Goal: Information Seeking & Learning: Learn about a topic

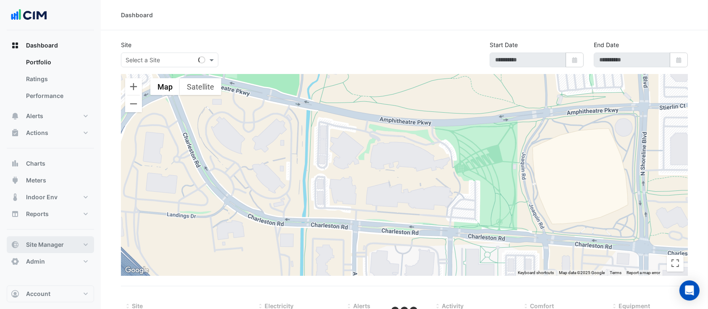
click at [44, 244] on span "Site Manager" at bounding box center [45, 244] width 38 height 8
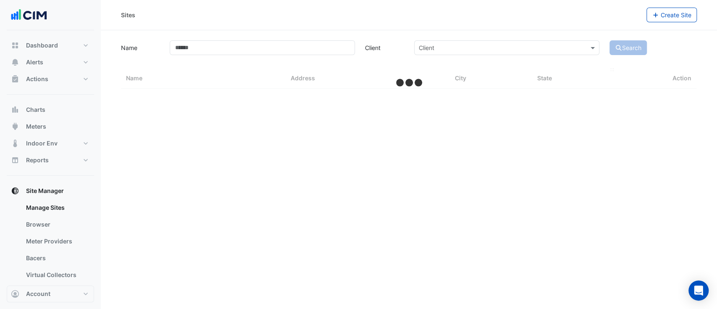
select select "***"
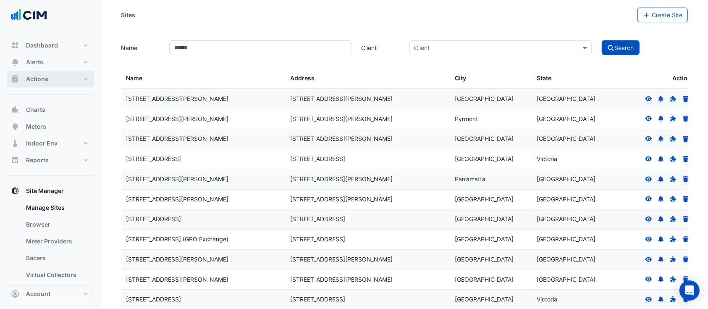
click at [41, 77] on span "Actions" at bounding box center [37, 79] width 22 height 8
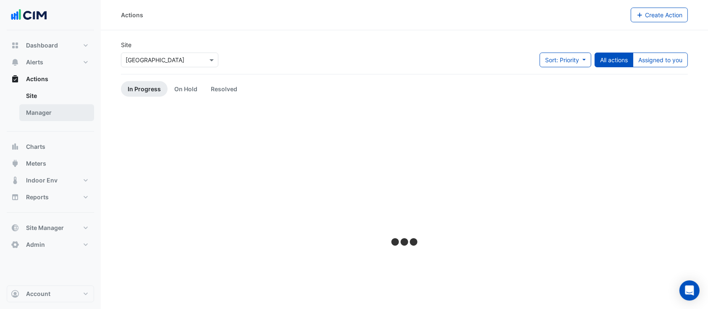
click at [45, 114] on link "Manager" at bounding box center [56, 112] width 75 height 17
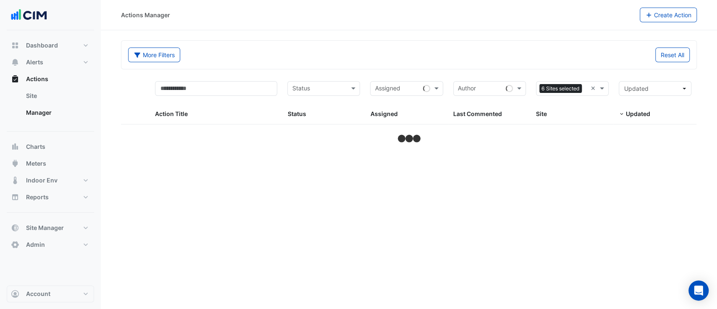
select select "***"
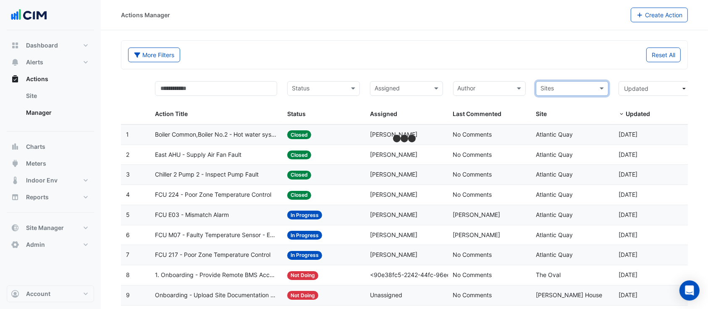
click at [575, 86] on input "text" at bounding box center [567, 89] width 54 height 10
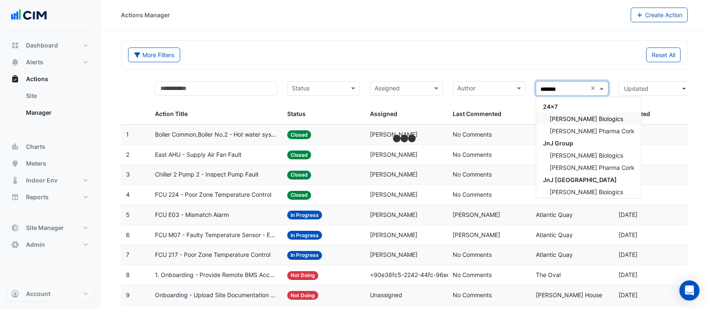
click at [588, 118] on span "[PERSON_NAME] Biologics" at bounding box center [586, 118] width 73 height 7
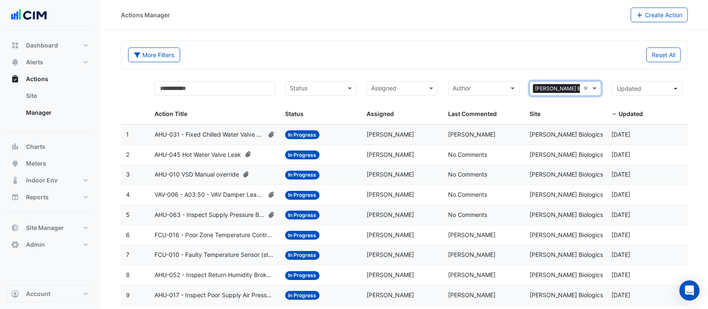
click at [250, 131] on span "AHU-031 - Fixed Chilled Water Valve Position" at bounding box center [210, 135] width 110 height 10
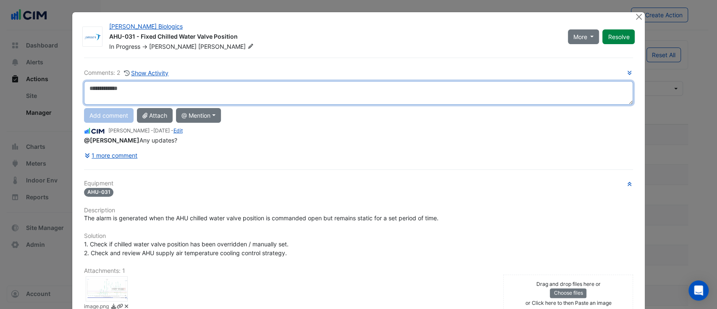
scroll to position [56, 0]
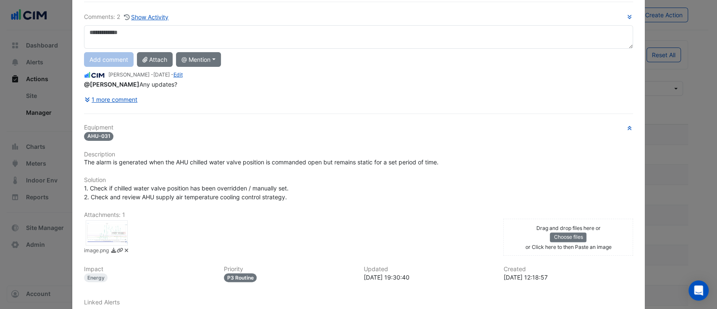
click at [111, 236] on div at bounding box center [107, 232] width 42 height 25
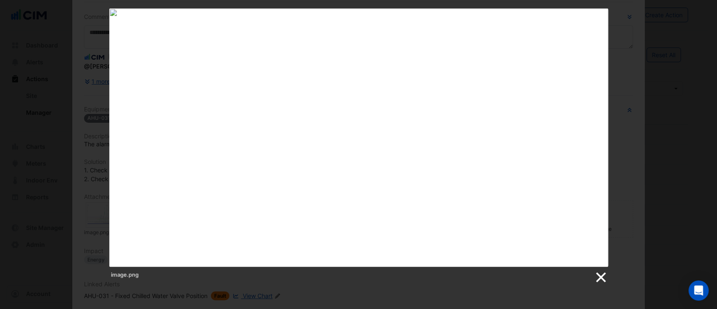
click at [595, 280] on link at bounding box center [600, 277] width 13 height 13
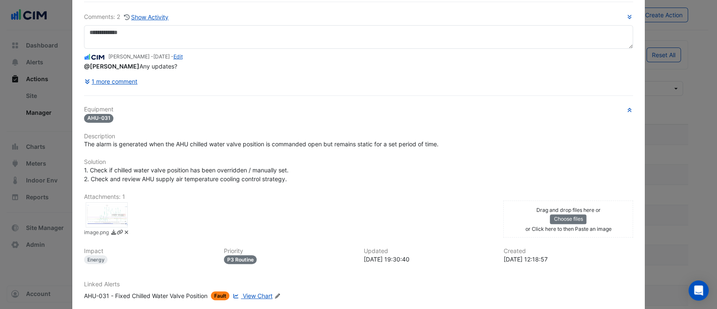
click at [255, 292] on span "View Chart" at bounding box center [258, 295] width 30 height 7
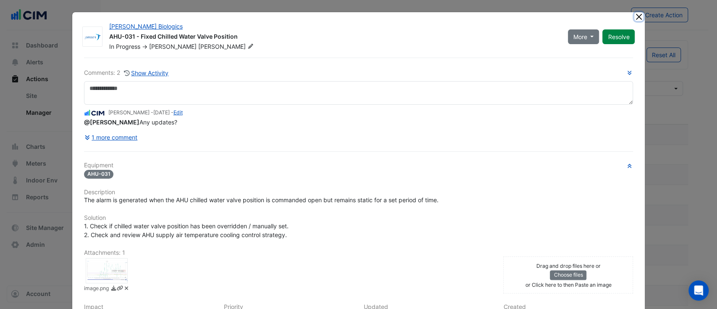
click at [634, 16] on button "Close" at bounding box center [638, 16] width 9 height 9
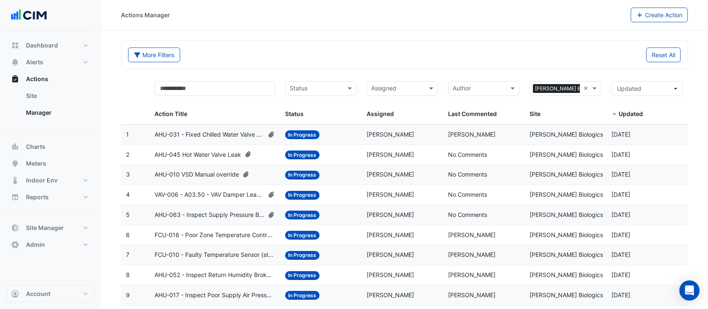
click at [208, 153] on span "AHU-045 Hot Water Valve Leak" at bounding box center [198, 155] width 87 height 10
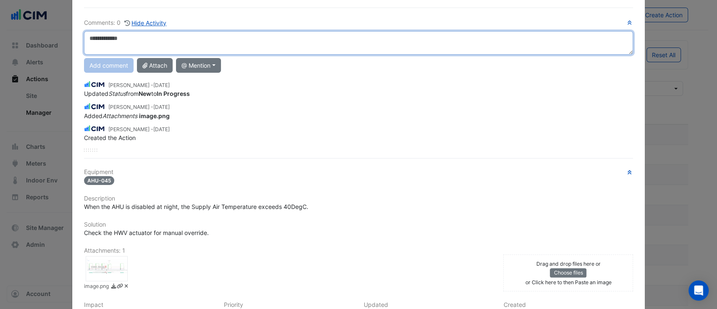
scroll to position [112, 0]
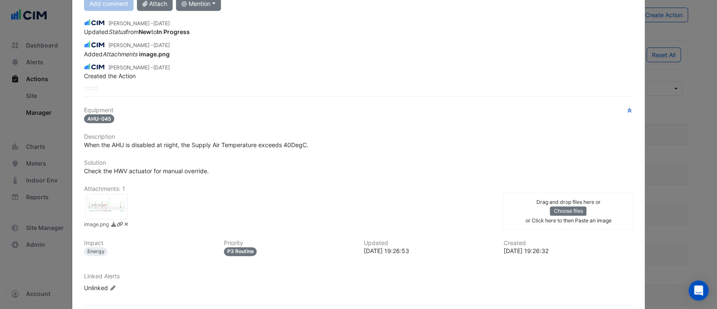
click at [95, 201] on div at bounding box center [107, 206] width 42 height 25
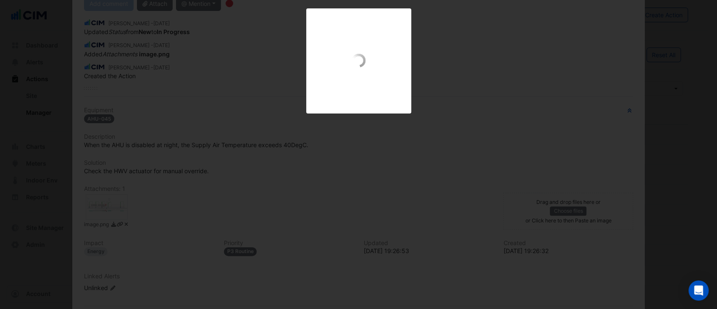
scroll to position [90, 0]
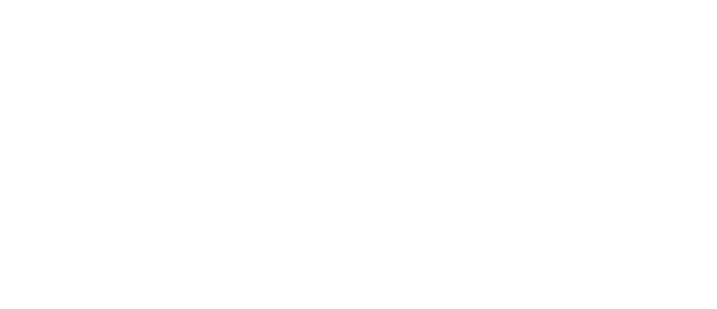
click at [271, 79] on img at bounding box center [358, 137] width 539 height 258
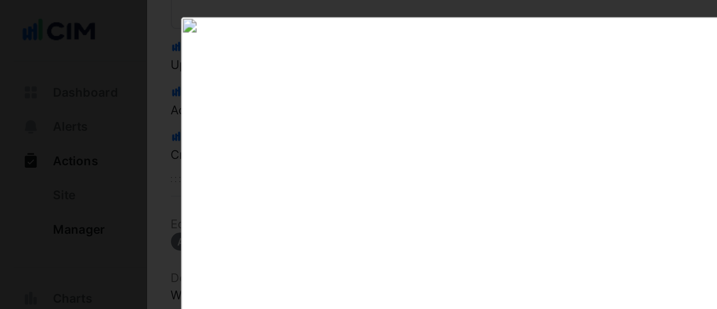
click at [69, 59] on div "image.png" at bounding box center [358, 145] width 717 height 275
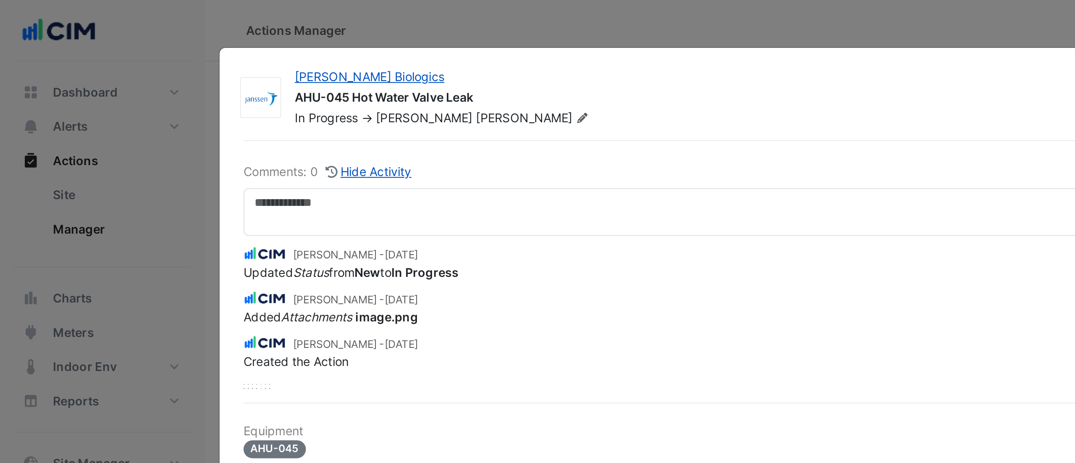
drag, startPoint x: 352, startPoint y: 0, endPoint x: 328, endPoint y: 9, distance: 25.4
click at [328, 9] on ngb-modal-window "Janssen Biologics AHU-045 Hot Water Valve Leak In Progress -> Simon Jeffers Mor…" at bounding box center [537, 231] width 1075 height 463
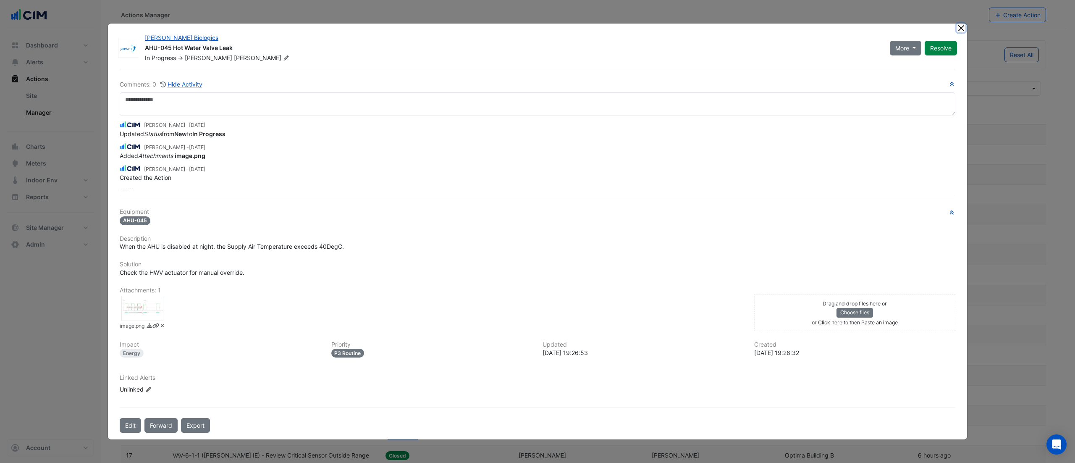
click at [716, 30] on button "Close" at bounding box center [961, 28] width 9 height 9
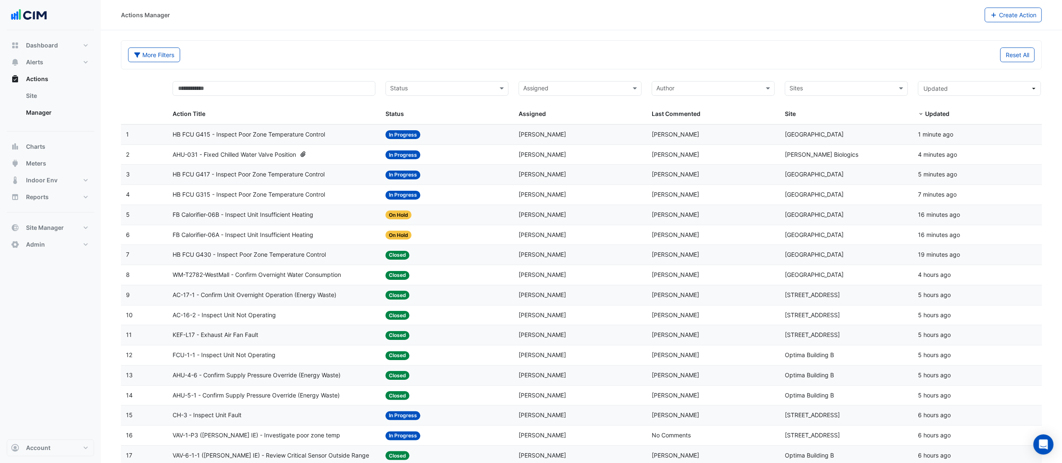
click at [224, 176] on span "HB FCU G417 - Inspect Poor Zone Temperature Control" at bounding box center [249, 175] width 152 height 10
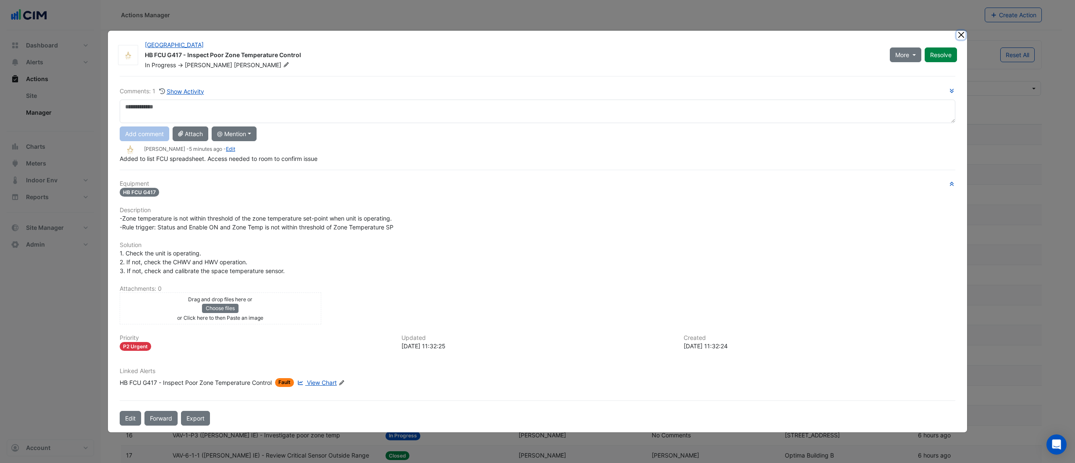
click at [716, 38] on button "Close" at bounding box center [961, 35] width 9 height 9
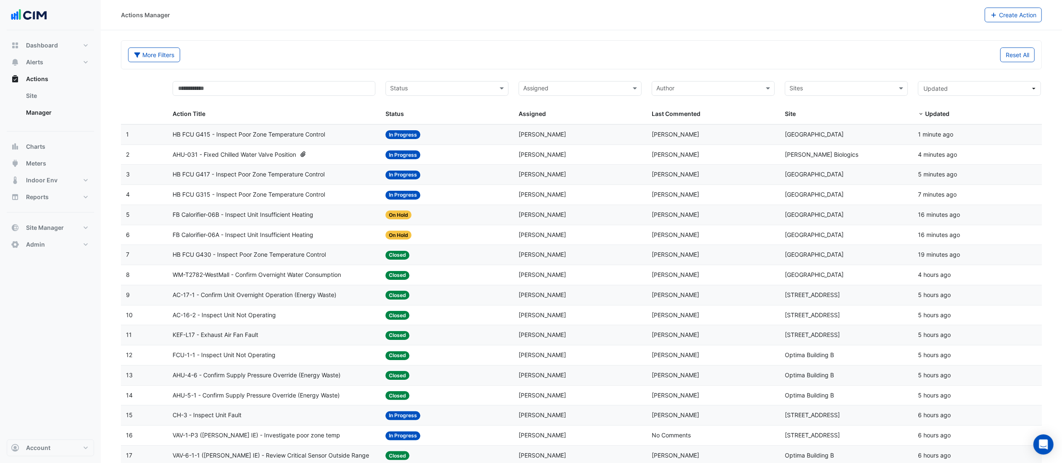
click at [716, 90] on input "text" at bounding box center [841, 89] width 104 height 10
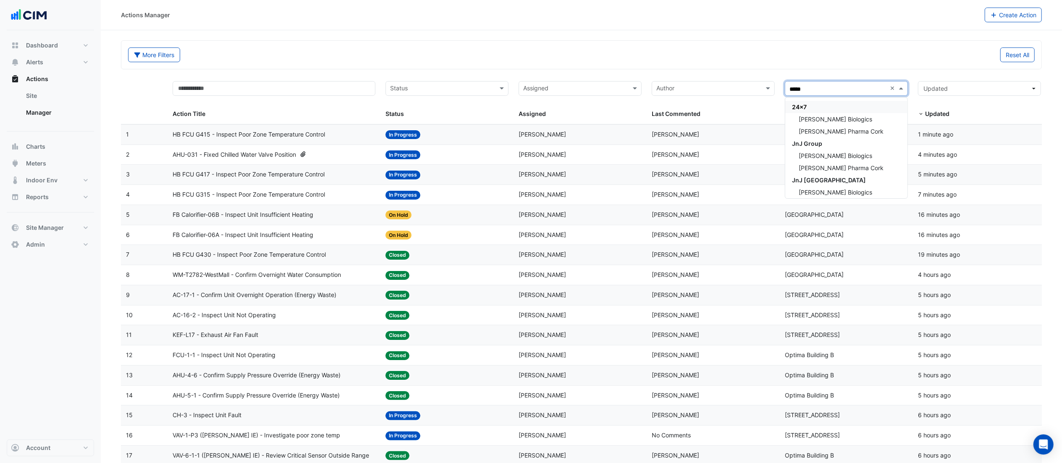
type input "******"
click at [716, 114] on div "[PERSON_NAME] Biologics" at bounding box center [846, 119] width 122 height 12
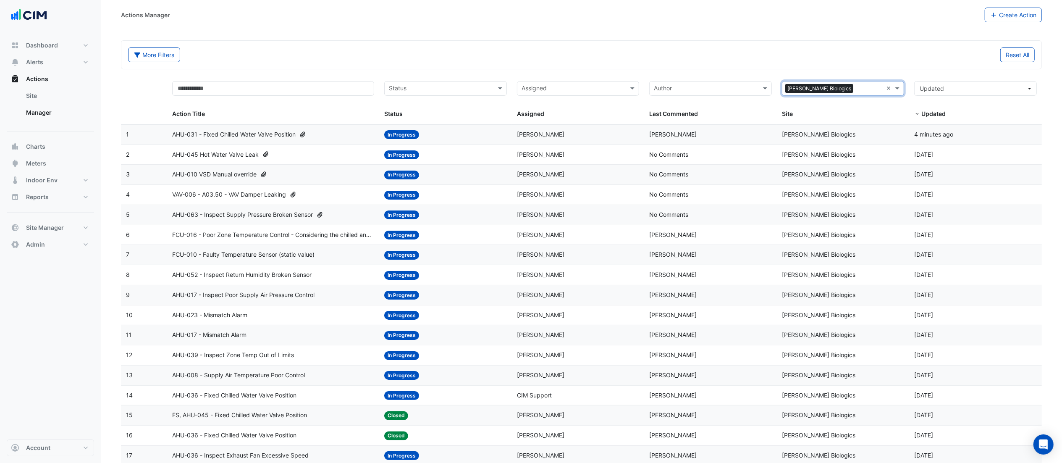
click at [220, 175] on span "AHU-010 VSD Manual override" at bounding box center [214, 175] width 84 height 10
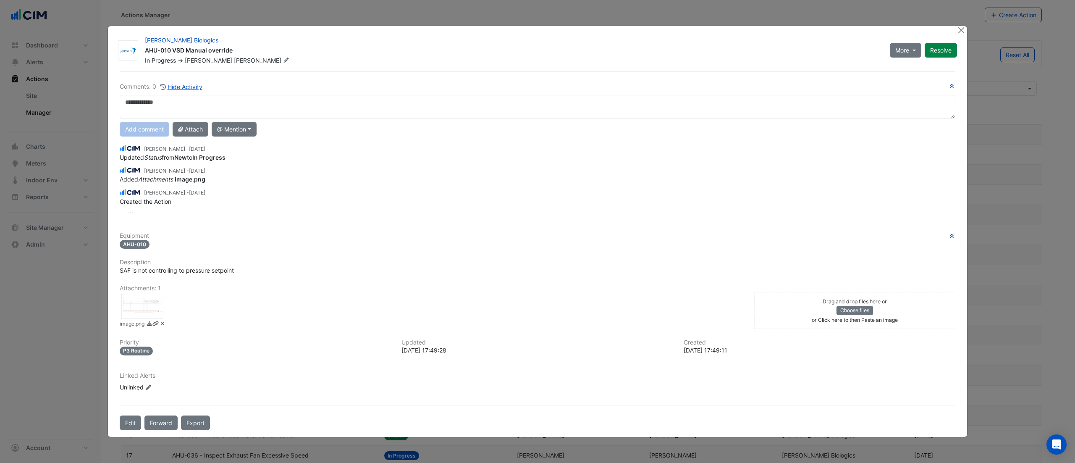
click at [147, 305] on div at bounding box center [142, 306] width 42 height 25
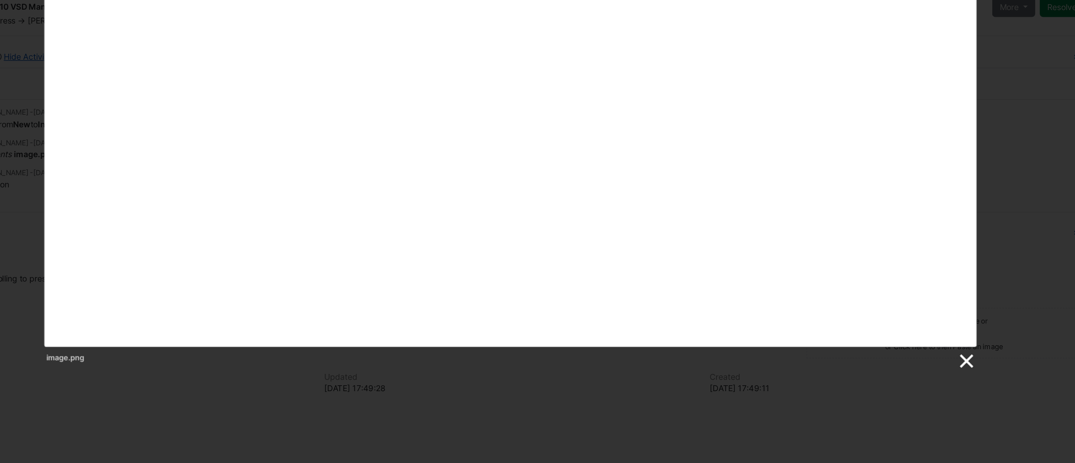
click at [716, 308] on link at bounding box center [870, 320] width 13 height 13
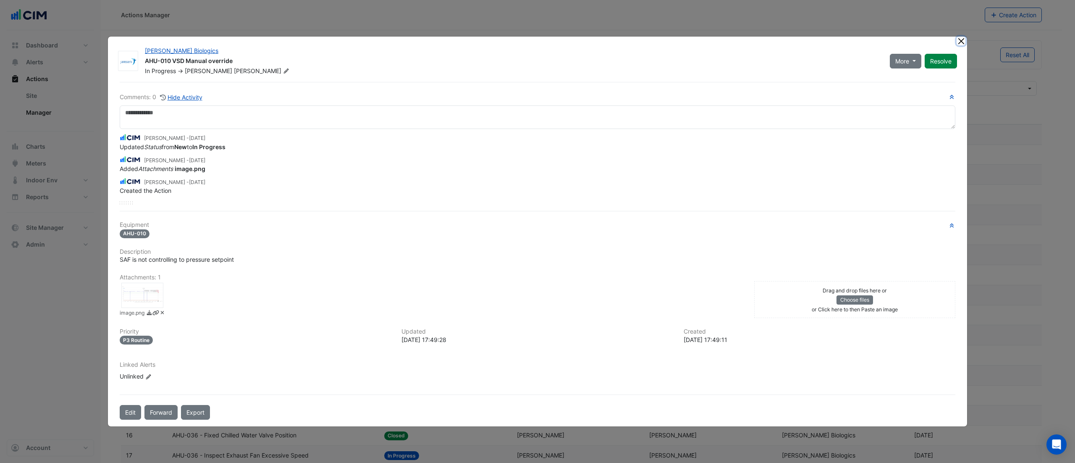
click at [716, 40] on button "Close" at bounding box center [961, 41] width 9 height 9
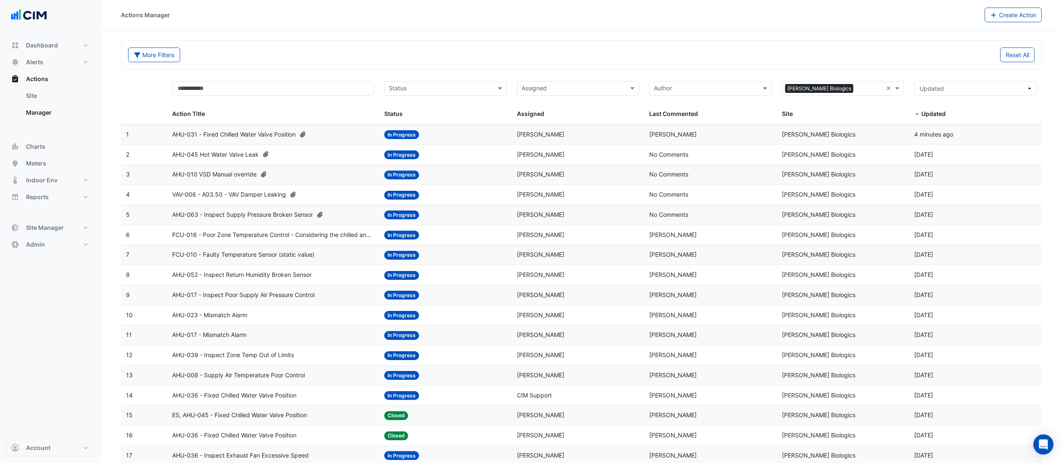
click at [238, 196] on span "VAV-006 - A03.50 - VAV Damper Leaking" at bounding box center [229, 195] width 114 height 10
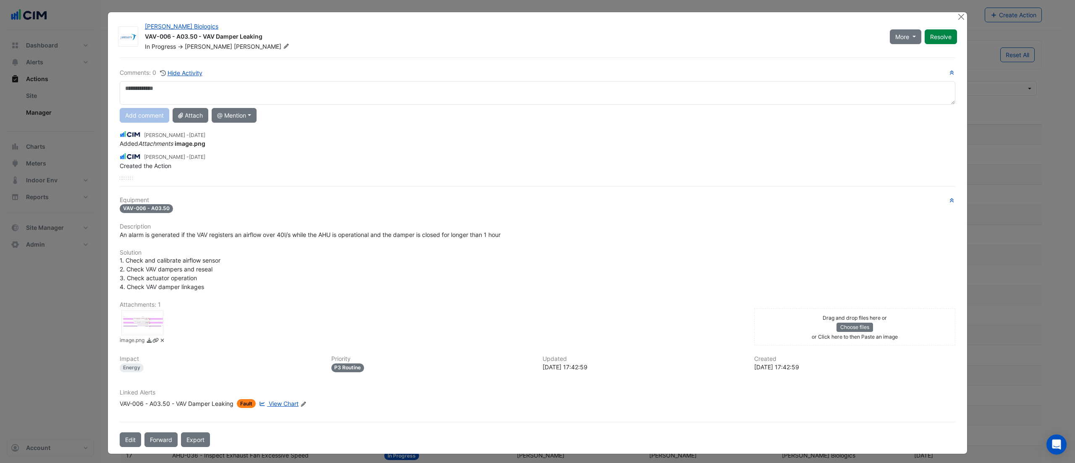
click at [147, 308] on div at bounding box center [142, 322] width 42 height 25
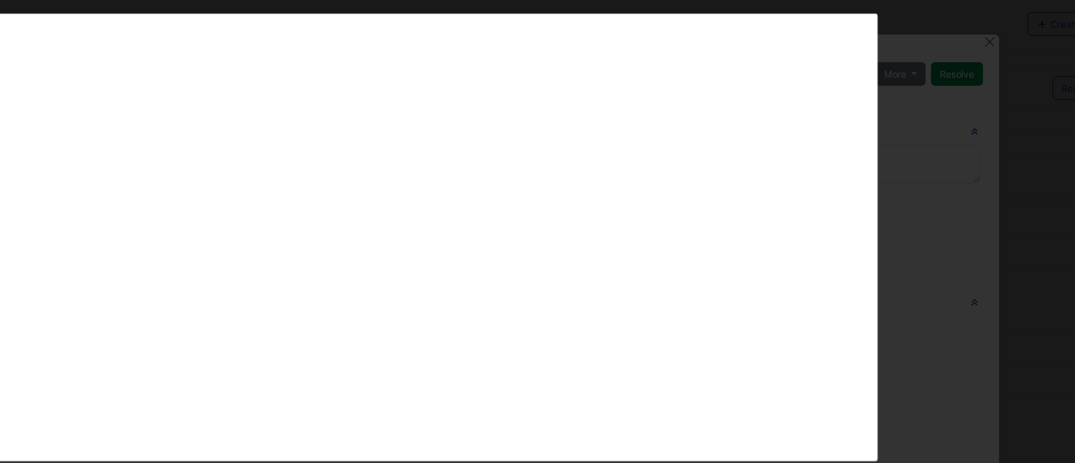
click at [716, 206] on div "image.png" at bounding box center [537, 155] width 1075 height 295
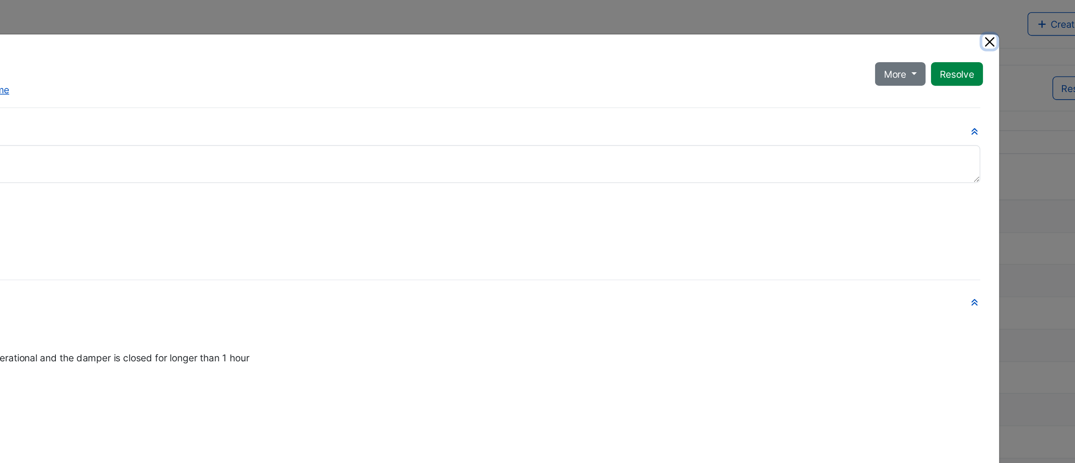
click at [716, 27] on button "Close" at bounding box center [961, 25] width 9 height 9
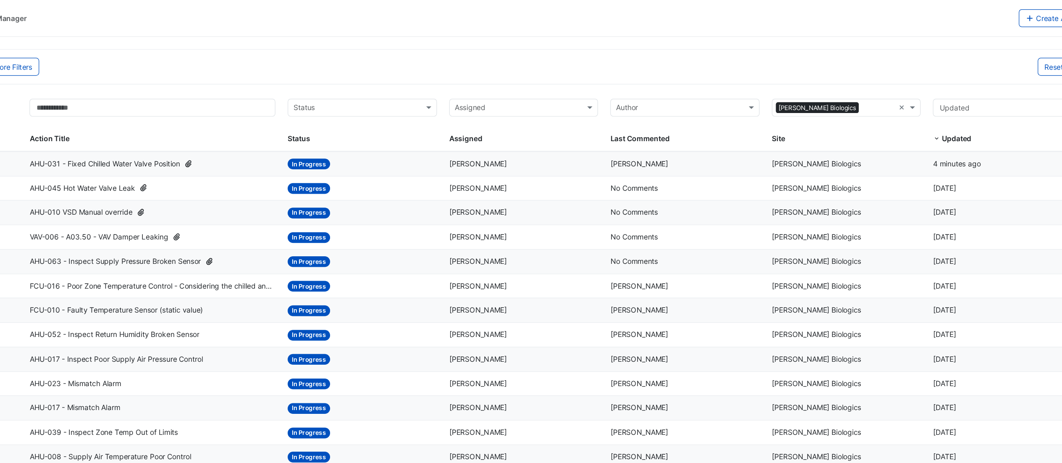
click at [250, 214] on span "AHU-063 - Inspect Supply Pressure Broken Sensor" at bounding box center [242, 215] width 141 height 10
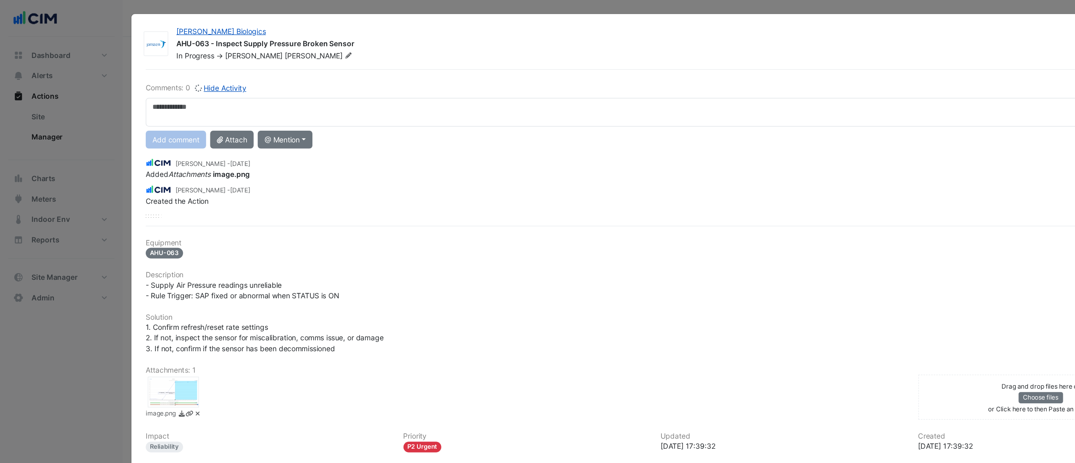
scroll to position [2, 0]
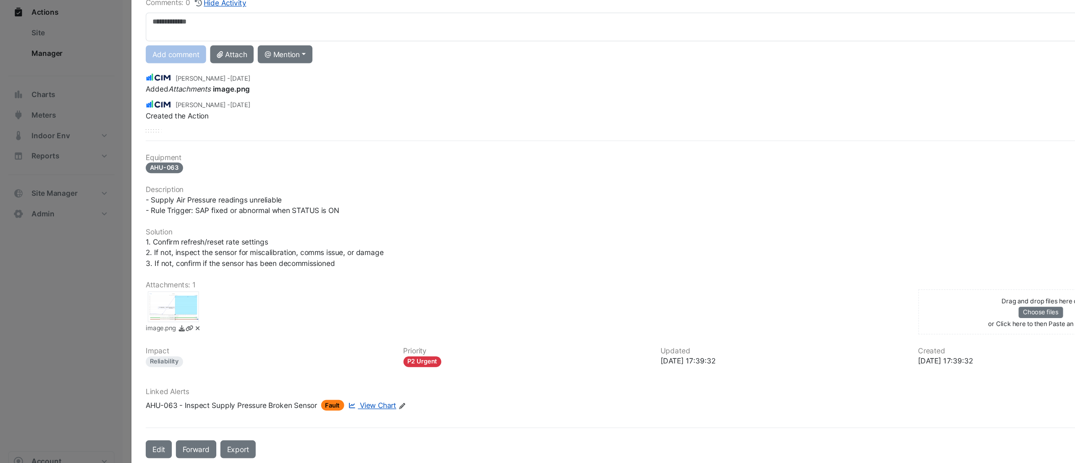
click at [148, 308] on div at bounding box center [142, 320] width 42 height 25
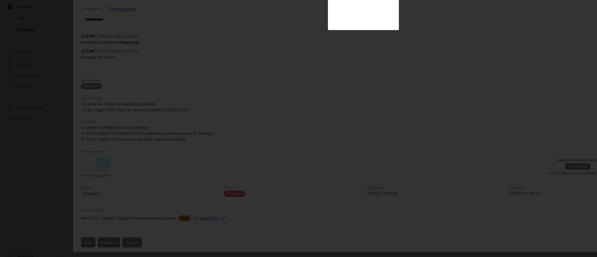
scroll to position [0, 0]
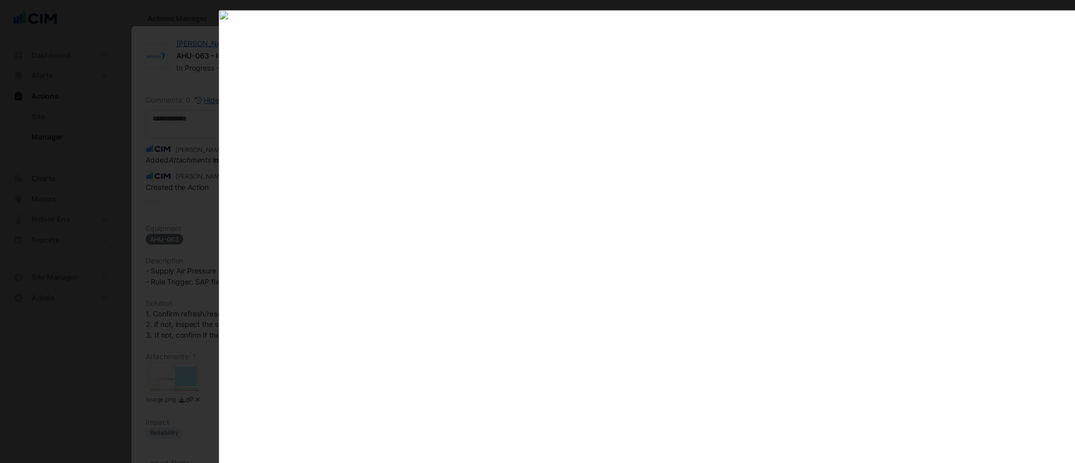
click at [69, 210] on div "image.png" at bounding box center [537, 206] width 1075 height 396
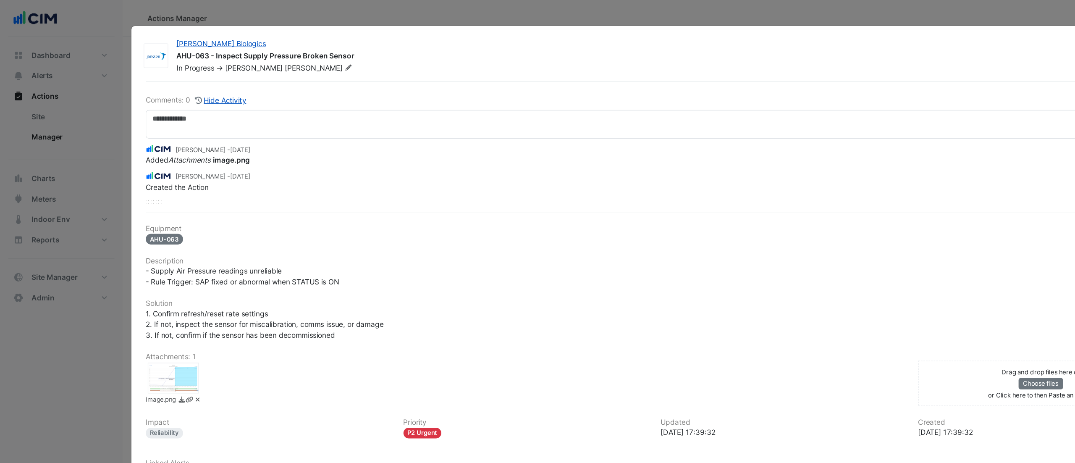
click at [157, 308] on div at bounding box center [142, 310] width 42 height 25
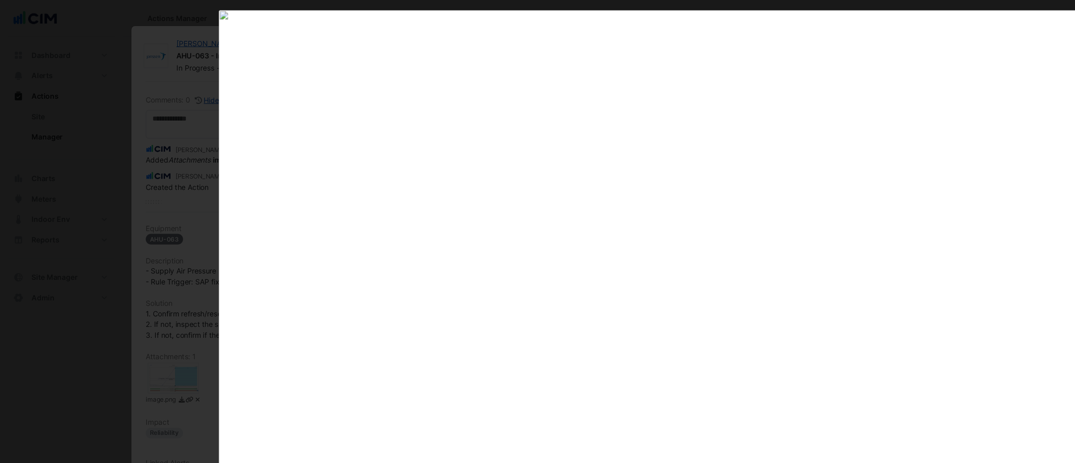
click at [69, 126] on div "image.png" at bounding box center [537, 206] width 1075 height 396
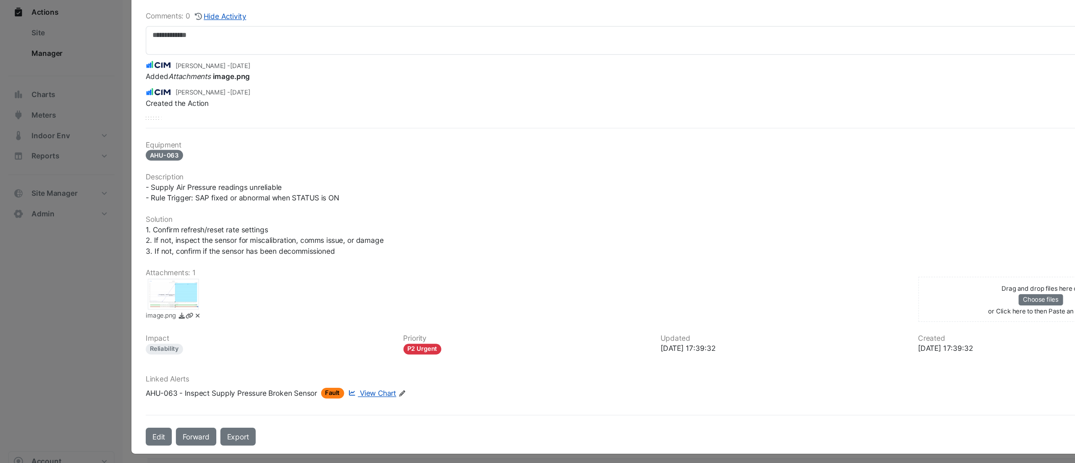
click at [307, 308] on span "View Chart" at bounding box center [311, 391] width 30 height 7
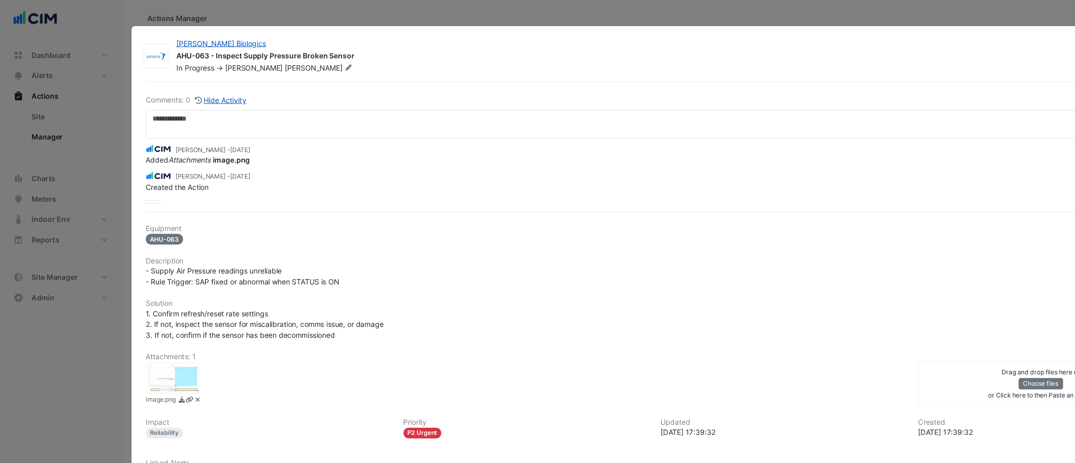
drag, startPoint x: 683, startPoint y: 27, endPoint x: 560, endPoint y: 47, distance: 124.5
click at [560, 47] on div "Janssen Biologics AHU-063 - Inspect Supply Pressure Broken Sensor In Progress -…" at bounding box center [537, 231] width 859 height 420
click at [629, 242] on div "Equipment AHU-063 Description - Supply Air Pressure readings unreliable - Rule …" at bounding box center [538, 293] width 836 height 218
click at [266, 9] on ngb-modal-window "Janssen Biologics AHU-063 - Inspect Supply Pressure Broken Sensor In Progress -…" at bounding box center [537, 231] width 1075 height 463
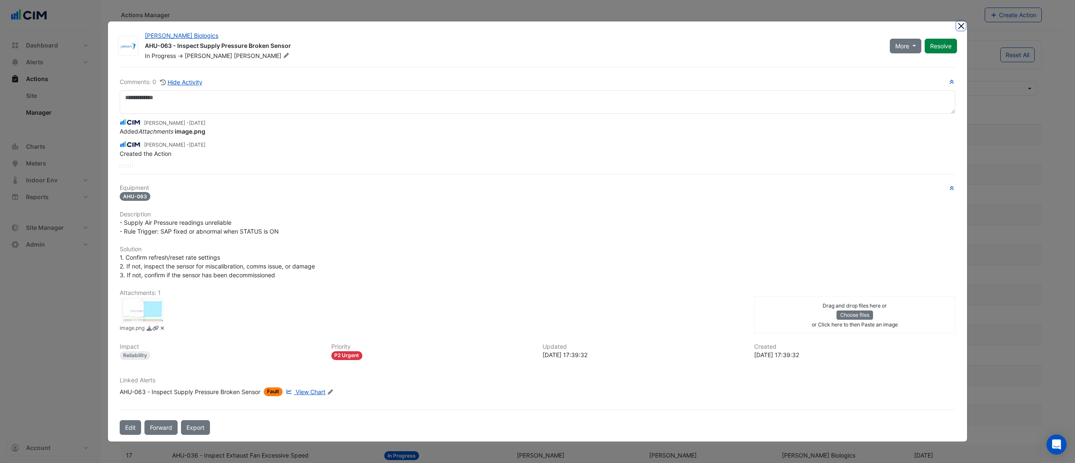
click at [716, 25] on button "Close" at bounding box center [961, 25] width 9 height 9
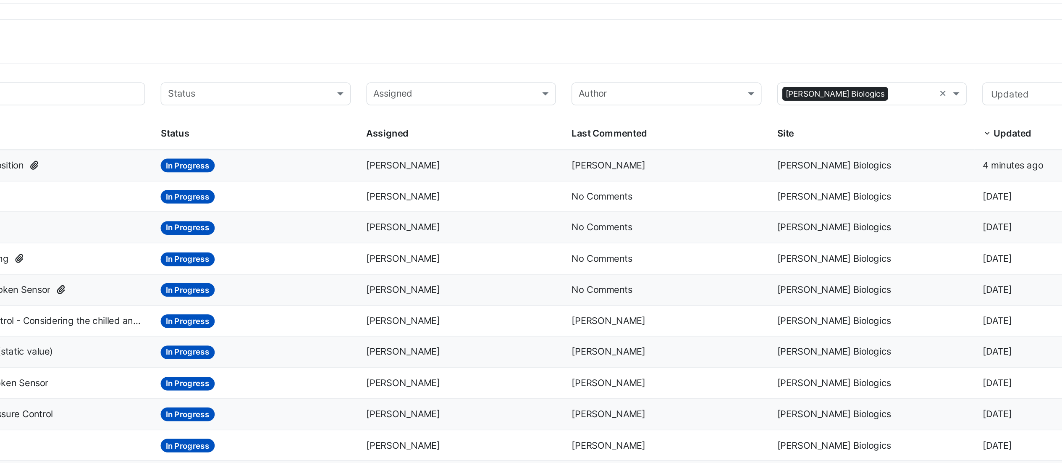
click at [716, 308] on datatable-body-cell "Site: Janssen Biologics" at bounding box center [843, 315] width 133 height 20
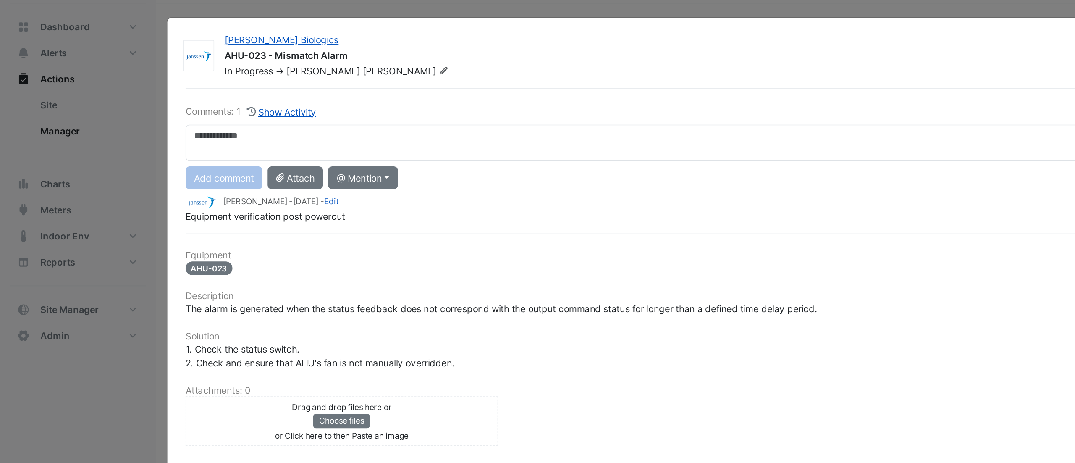
click at [531, 35] on ngb-modal-window "Janssen Biologics AHU-023 - Mismatch Alarm In Progress -> Simon Jeffers More On…" at bounding box center [537, 231] width 1075 height 463
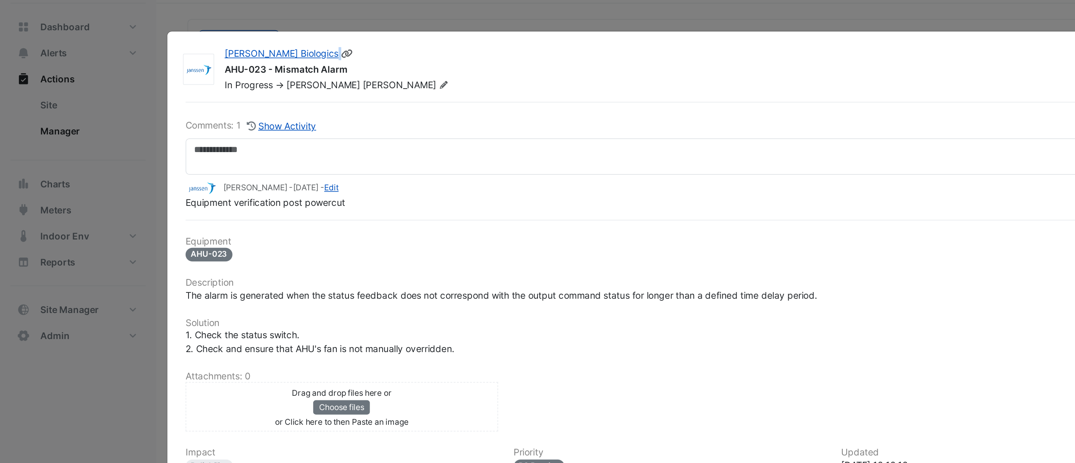
drag, startPoint x: 564, startPoint y: 51, endPoint x: 453, endPoint y: 62, distance: 111.4
click at [453, 62] on div "Janssen Biologics AHU-023 - Mismatch Alarm In Progress -> Simon Jeffers More On…" at bounding box center [537, 231] width 859 height 366
click at [463, 37] on ngb-modal-window "Janssen Biologics AHU-023 - Mismatch Alarm In Progress -> Simon Jeffers More On…" at bounding box center [537, 231] width 1075 height 463
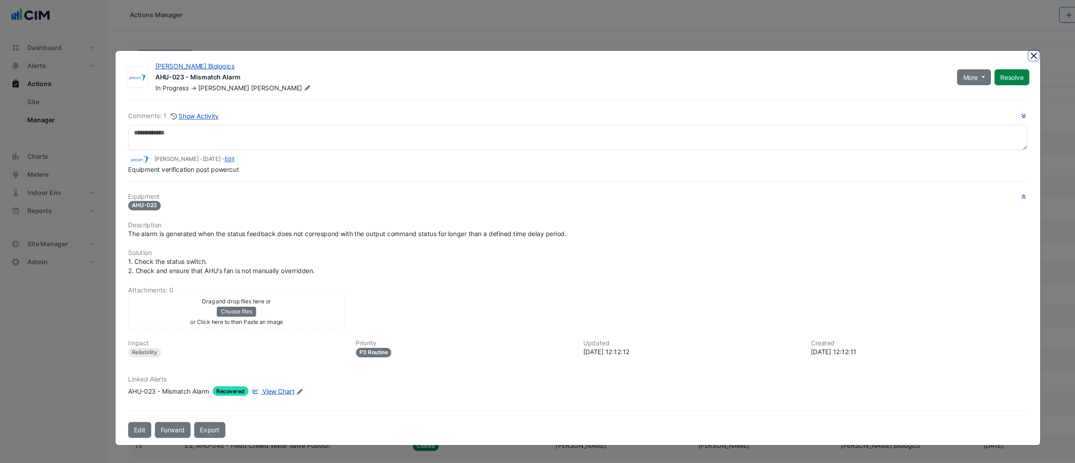
click at [716, 52] on button "Close" at bounding box center [961, 52] width 9 height 9
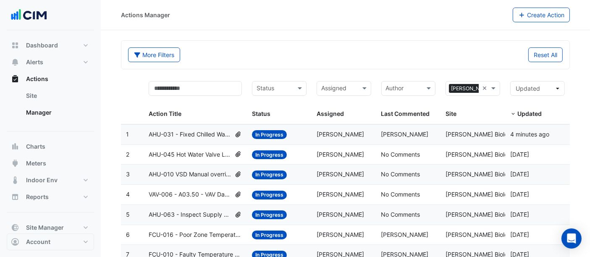
drag, startPoint x: 807, startPoint y: 9, endPoint x: 403, endPoint y: 55, distance: 406.6
click at [403, 55] on div "Reset All" at bounding box center [457, 54] width 223 height 15
click at [206, 214] on span "AHU-063 - Inspect Supply Pressure Broken Sensor" at bounding box center [190, 215] width 83 height 10
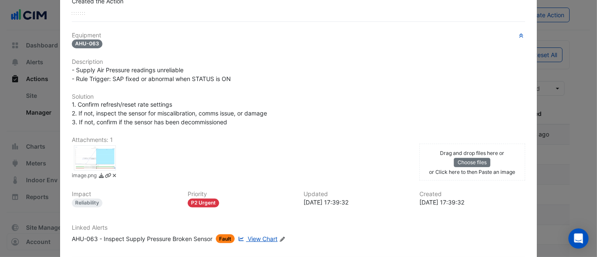
scroll to position [186, 0]
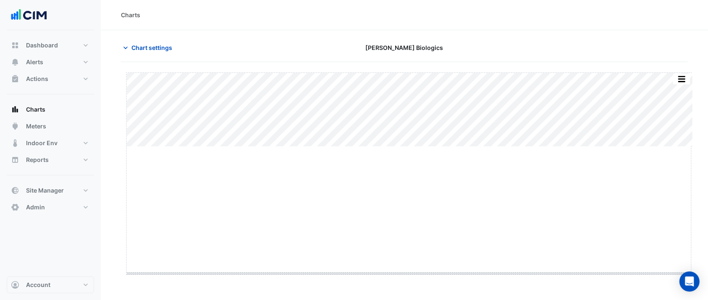
drag, startPoint x: 407, startPoint y: 146, endPoint x: 414, endPoint y: 275, distance: 128.7
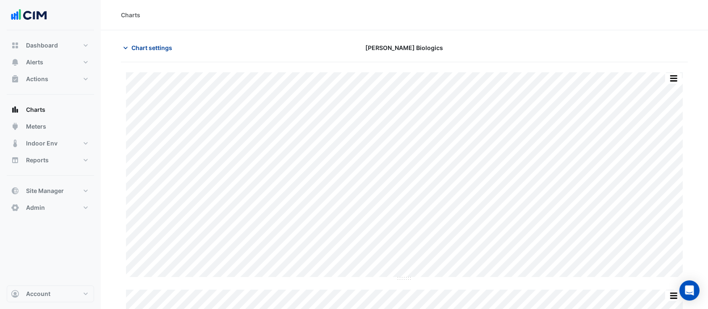
click at [138, 45] on span "Chart settings" at bounding box center [151, 47] width 41 height 9
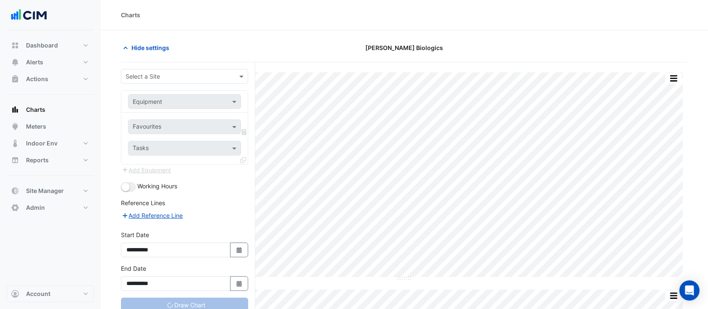
type input "**********"
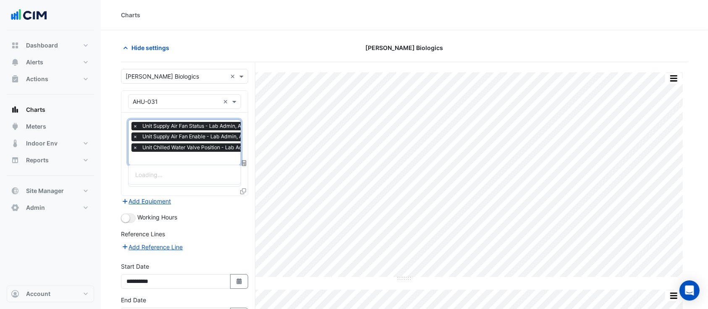
click at [184, 155] on input "text" at bounding box center [205, 159] width 144 height 9
type input "***"
click at [177, 173] on span "Unit Hot Water Valve Position - Lab Admin, AHU-31" at bounding box center [204, 174] width 139 height 7
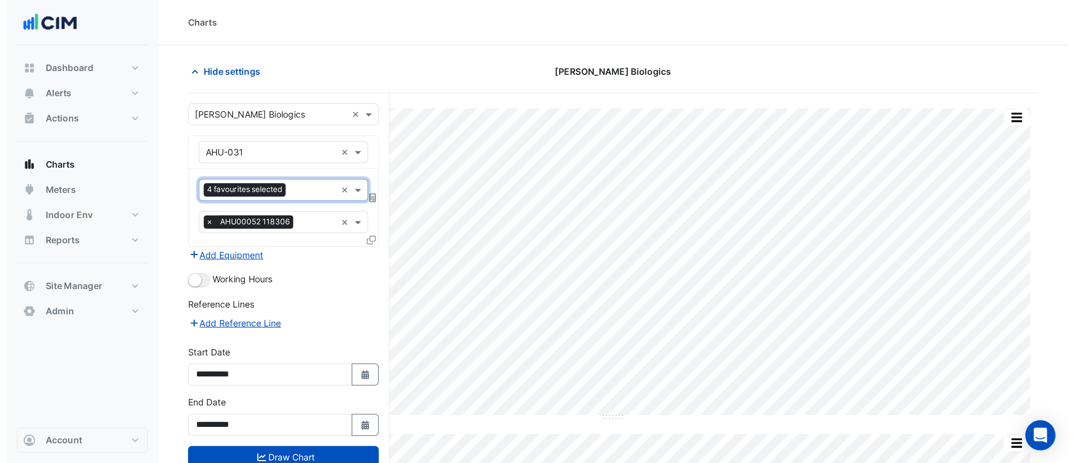
scroll to position [0, 0]
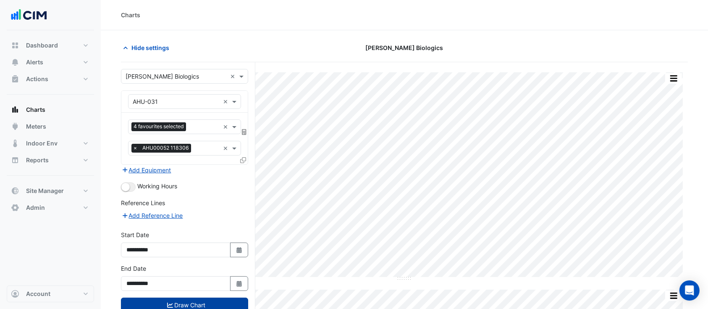
click at [207, 302] on button "Draw Chart" at bounding box center [184, 304] width 127 height 15
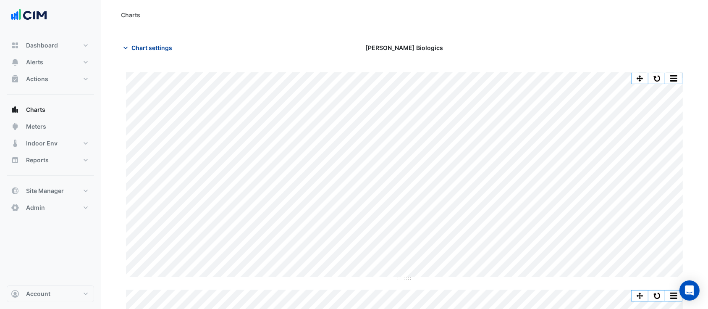
click at [155, 42] on button "Chart settings" at bounding box center [149, 47] width 57 height 15
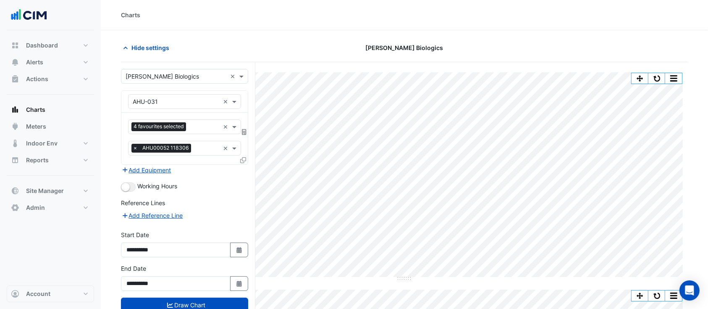
click at [245, 161] on icon at bounding box center [243, 160] width 6 height 6
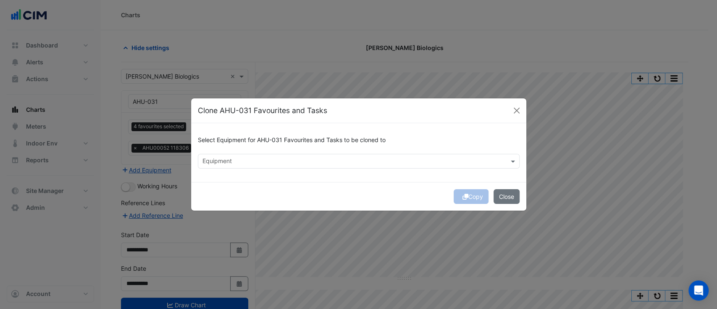
click at [316, 157] on input "text" at bounding box center [353, 161] width 303 height 9
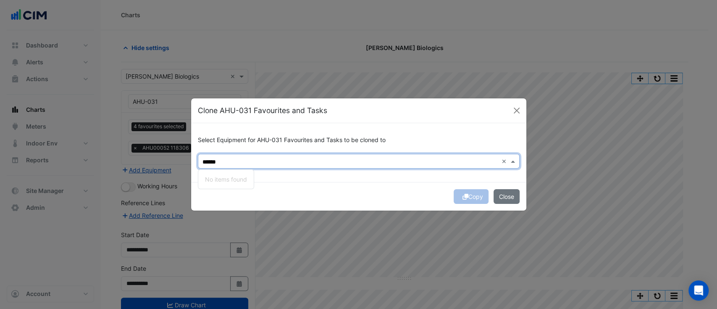
click at [206, 158] on input "******" at bounding box center [350, 161] width 296 height 9
click at [218, 177] on span "AHU-045" at bounding box center [218, 179] width 26 height 7
type input "*******"
click at [468, 195] on button "Copy" at bounding box center [471, 196] width 35 height 15
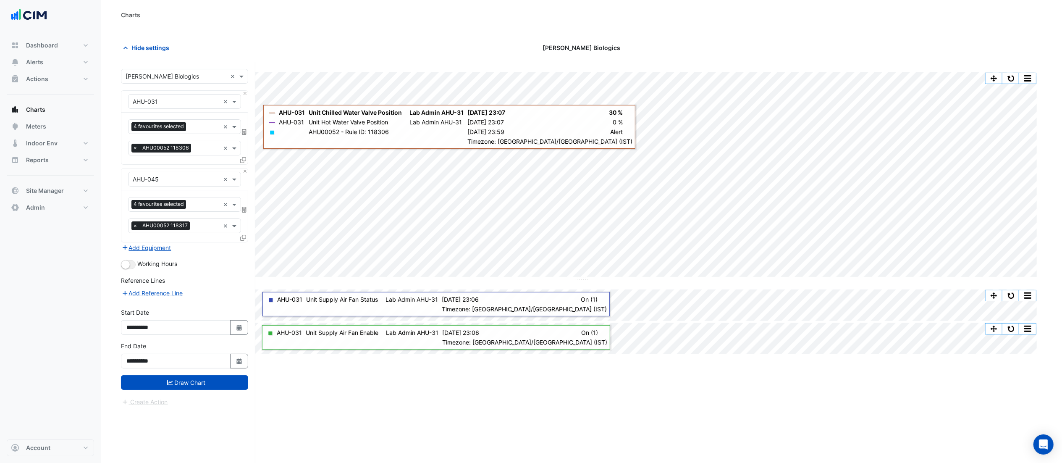
click at [244, 238] on icon at bounding box center [243, 238] width 6 height 6
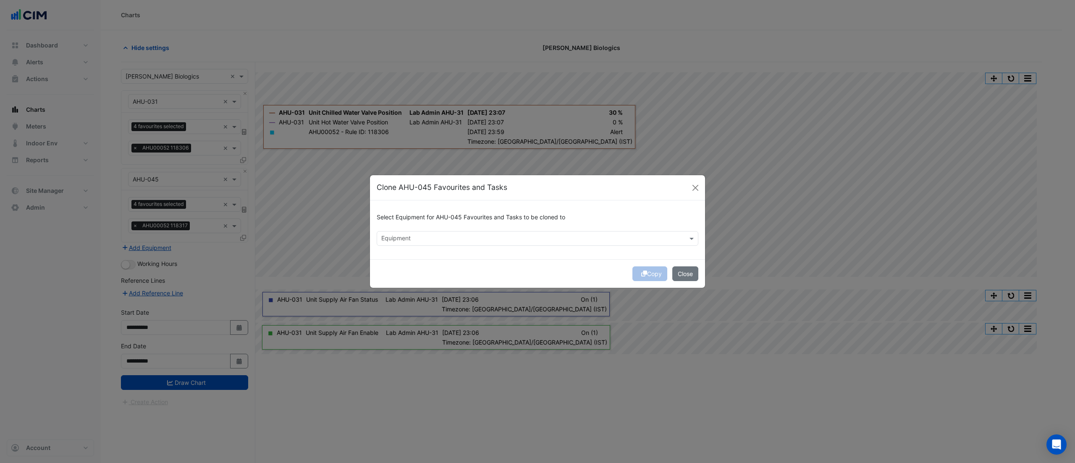
click at [492, 237] on input "text" at bounding box center [532, 239] width 303 height 9
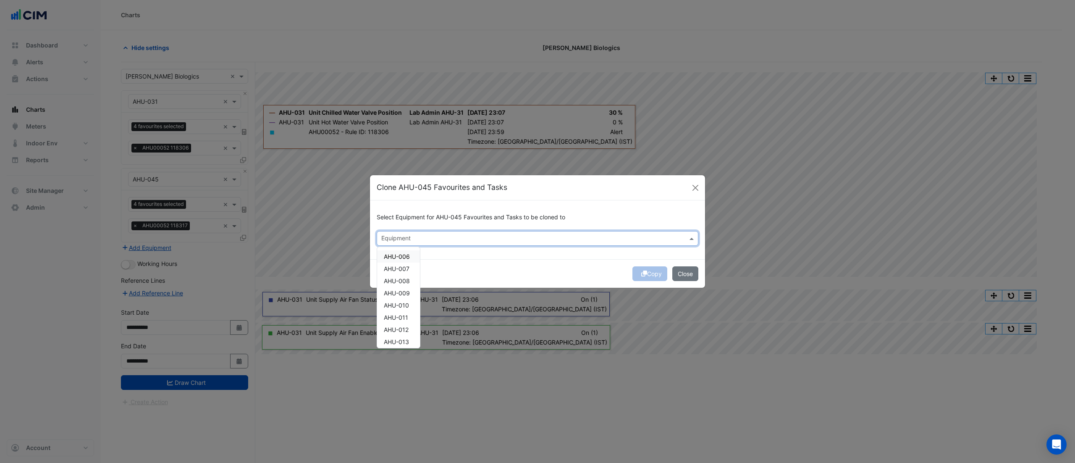
scroll to position [168, 0]
click at [407, 308] on span "AHU-020" at bounding box center [397, 319] width 26 height 7
click at [395, 308] on span "AHU-020" at bounding box center [397, 319] width 26 height 7
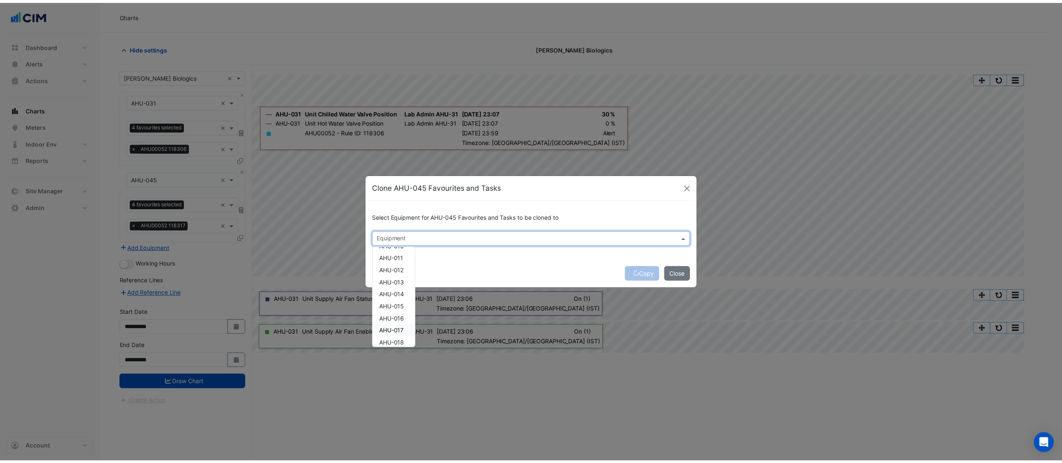
scroll to position [84, 0]
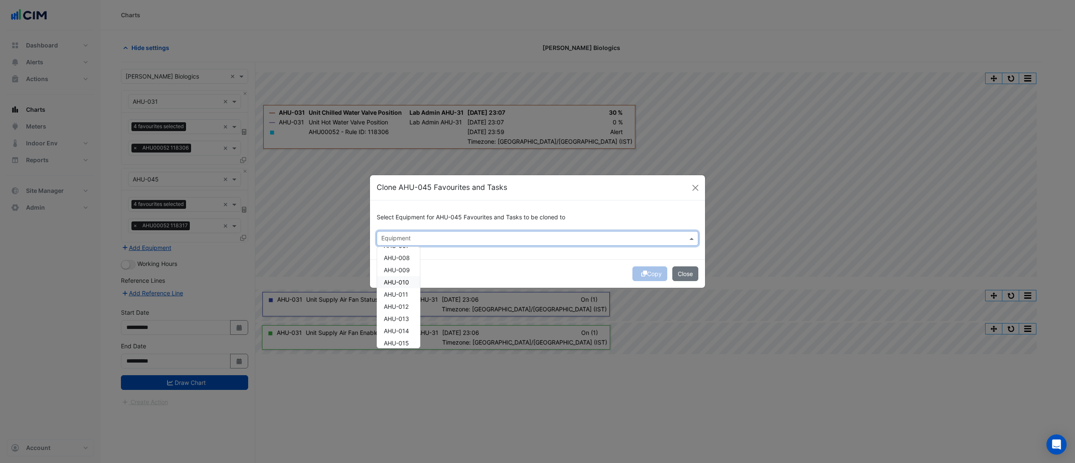
click at [402, 282] on span "AHU-010" at bounding box center [396, 281] width 25 height 7
click at [650, 275] on button "Copy" at bounding box center [649, 273] width 35 height 15
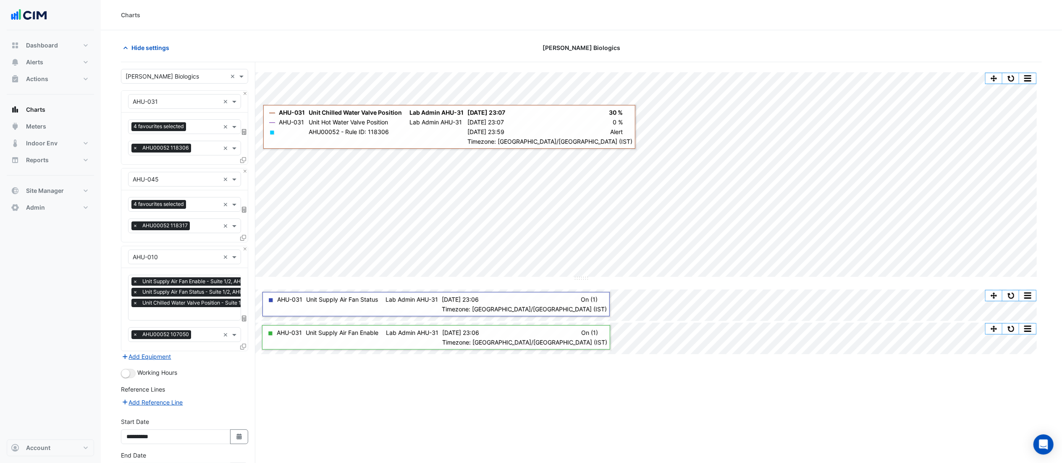
click at [249, 171] on div "Select a Site × Janssen Biologics × Equipment × AHU-031 × Favourites 4 favourit…" at bounding box center [188, 292] width 134 height 460
click at [249, 92] on div "Select a Site × Janssen Biologics × Equipment × AHU-031 × Favourites 4 favourit…" at bounding box center [188, 292] width 134 height 460
click at [244, 92] on button "Close" at bounding box center [244, 93] width 5 height 5
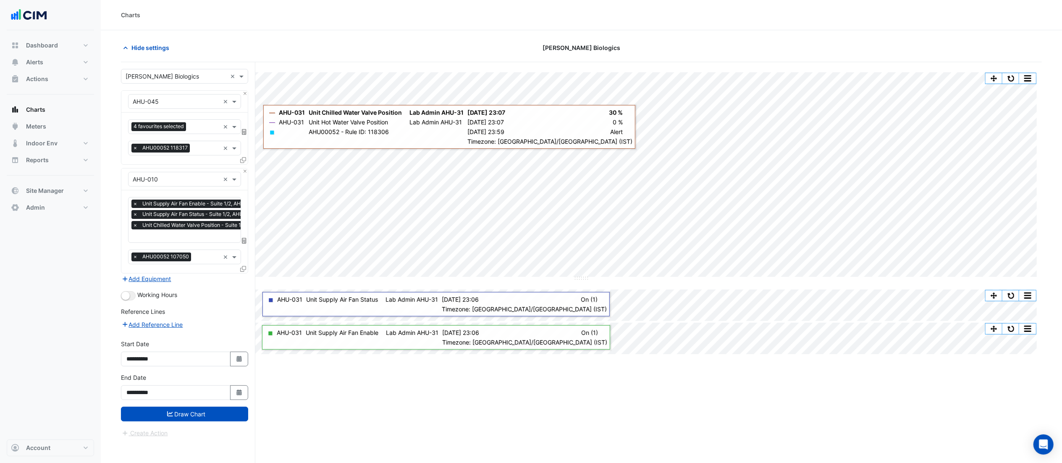
click at [185, 238] on input "text" at bounding box center [204, 236] width 142 height 9
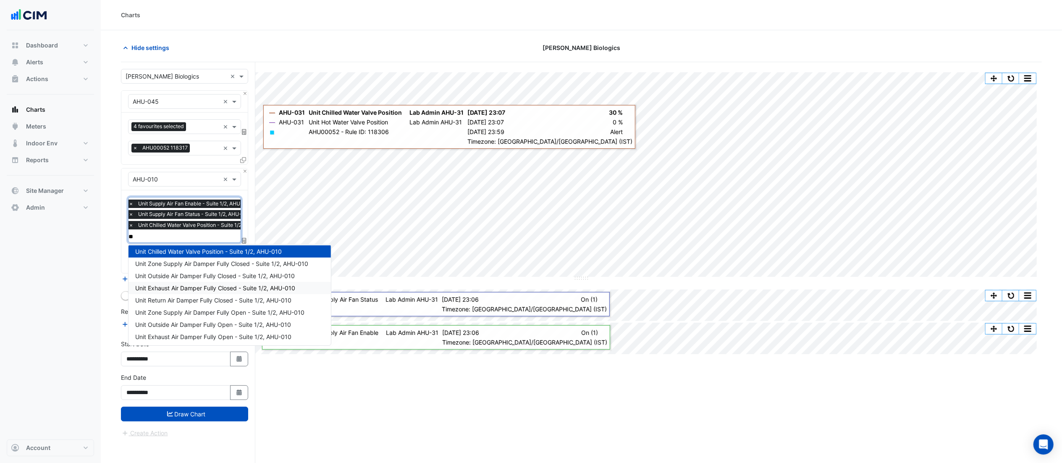
scroll to position [0, 0]
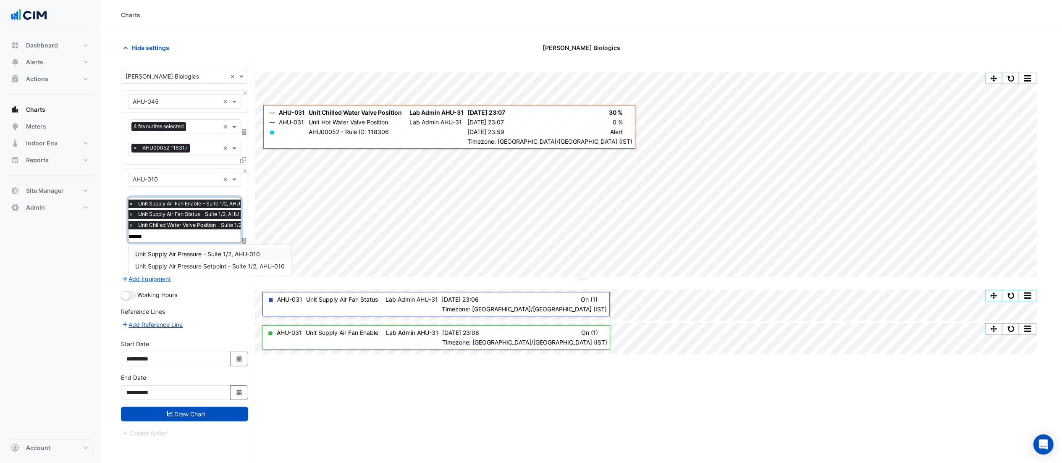
type input "*******"
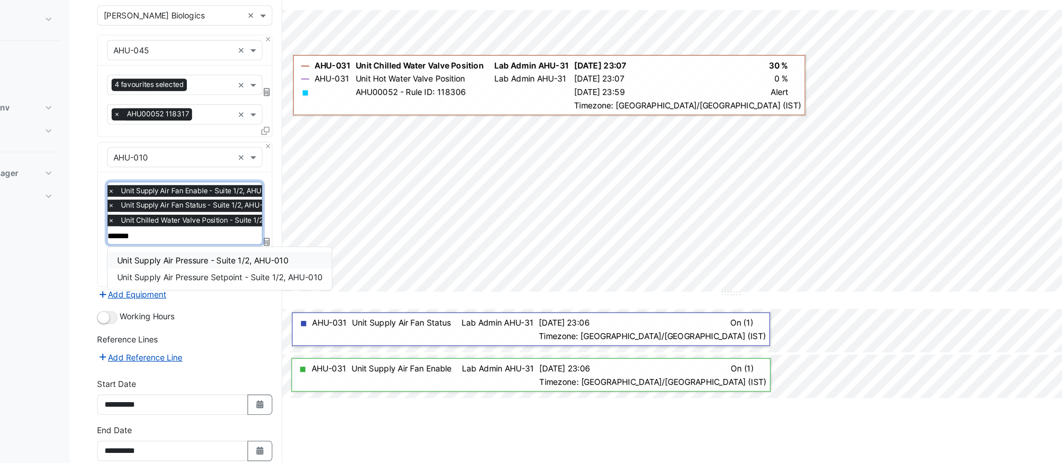
click at [191, 252] on span "Unit Supply Air Pressure - Suite 1/2, AHU-010" at bounding box center [197, 253] width 125 height 7
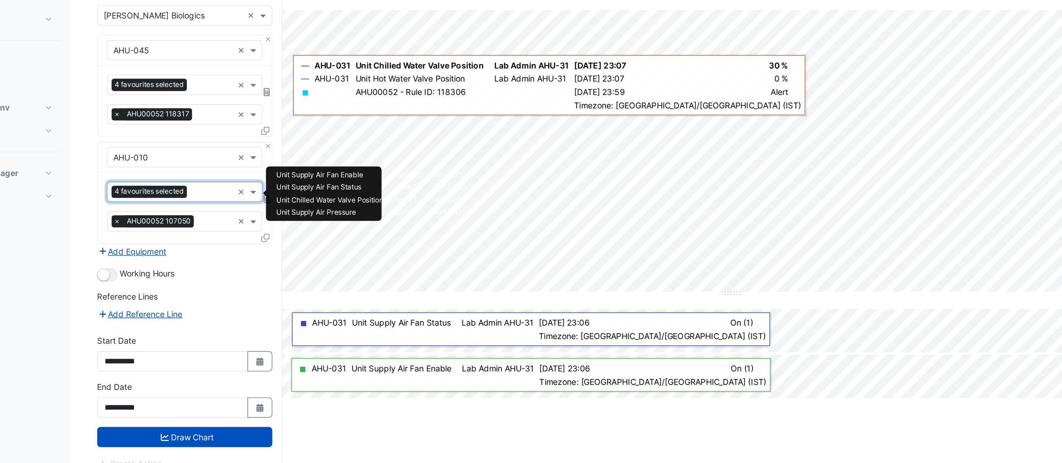
click at [200, 206] on input "text" at bounding box center [204, 205] width 30 height 9
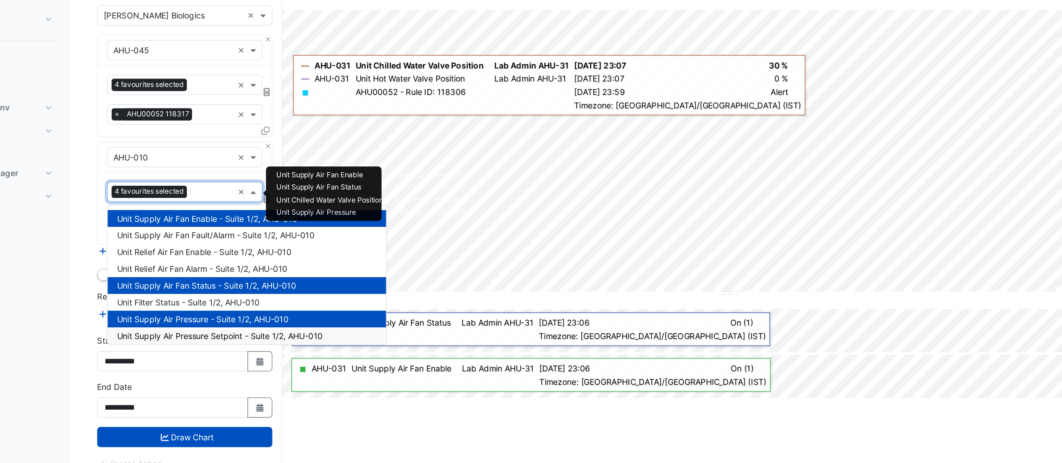
click at [200, 308] on span "Unit Supply Air Pressure Setpoint - Suite 1/2, AHU-010" at bounding box center [209, 308] width 149 height 7
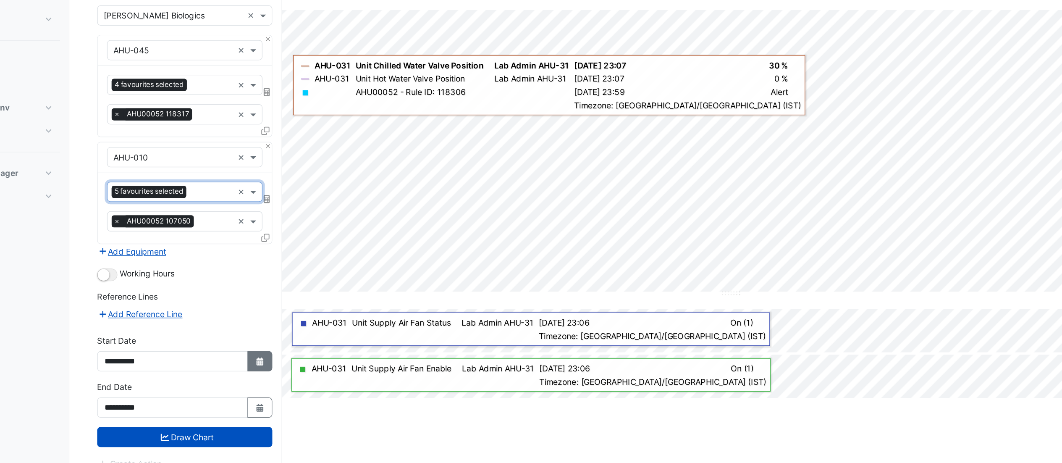
click at [236, 308] on icon "button" at bounding box center [238, 328] width 5 height 6
select select "*"
select select "****"
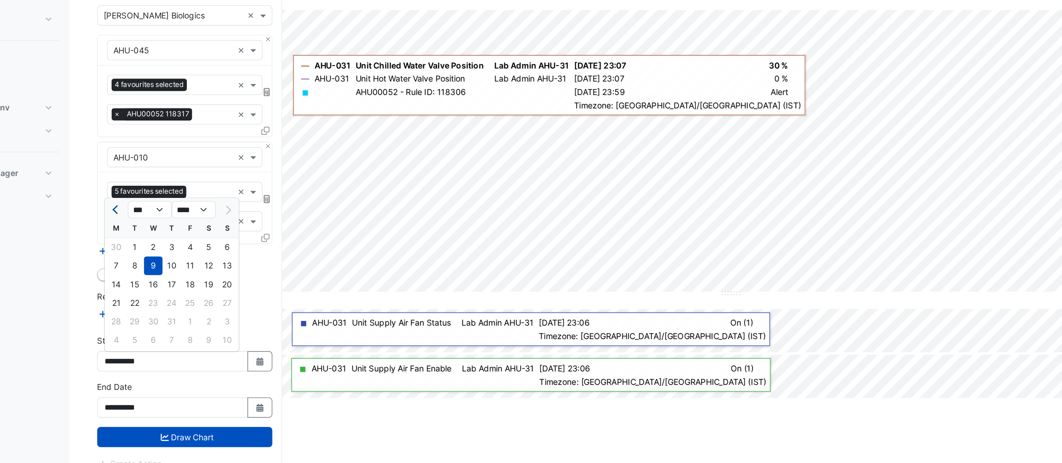
click at [136, 219] on span "Previous month" at bounding box center [135, 217] width 6 height 6
select select "*"
click at [173, 242] on div "1" at bounding box center [174, 244] width 13 height 13
type input "**********"
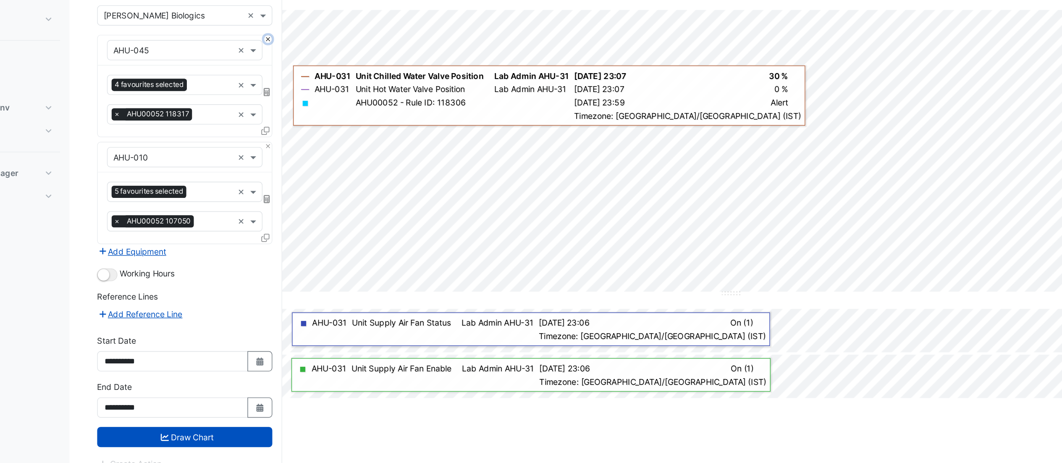
click at [247, 93] on button "Close" at bounding box center [244, 93] width 5 height 5
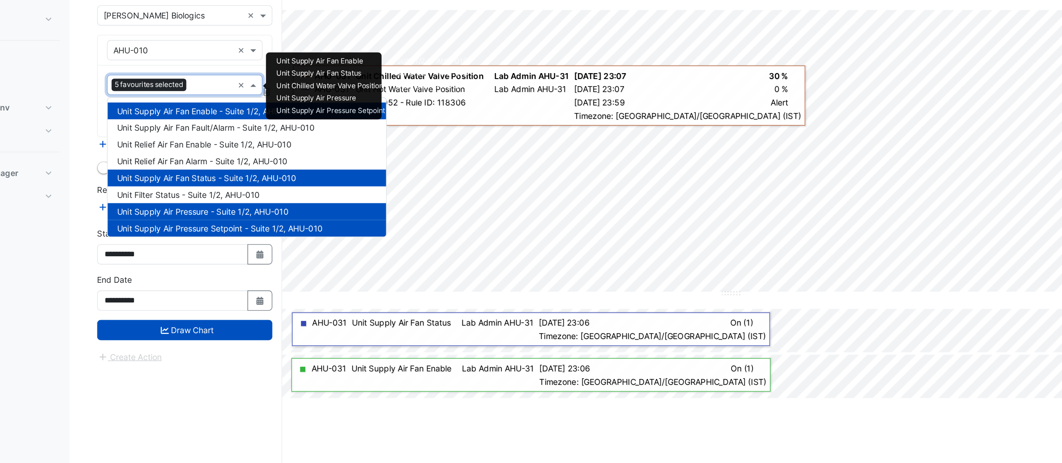
click at [199, 129] on input "text" at bounding box center [204, 127] width 31 height 9
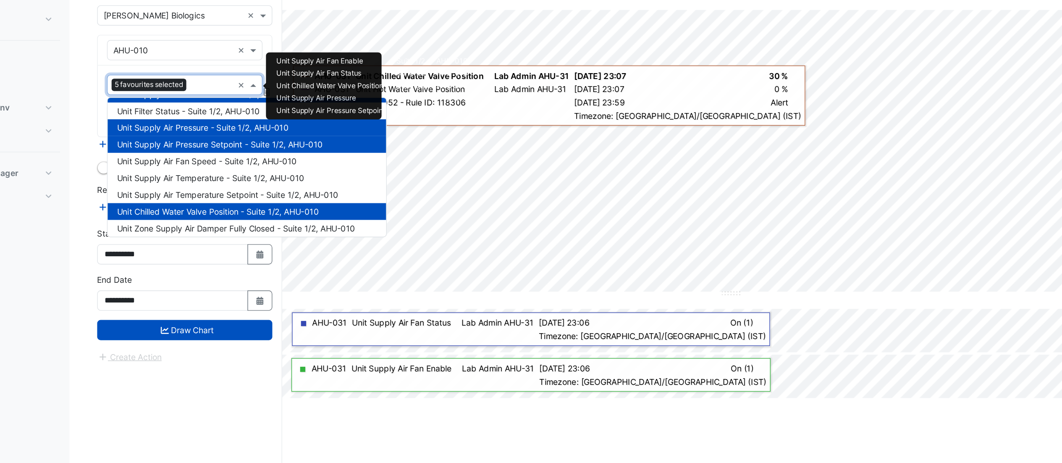
click at [218, 220] on span "Unit Chilled Water Valve Position - Suite 1/2, AHU-010" at bounding box center [208, 218] width 147 height 7
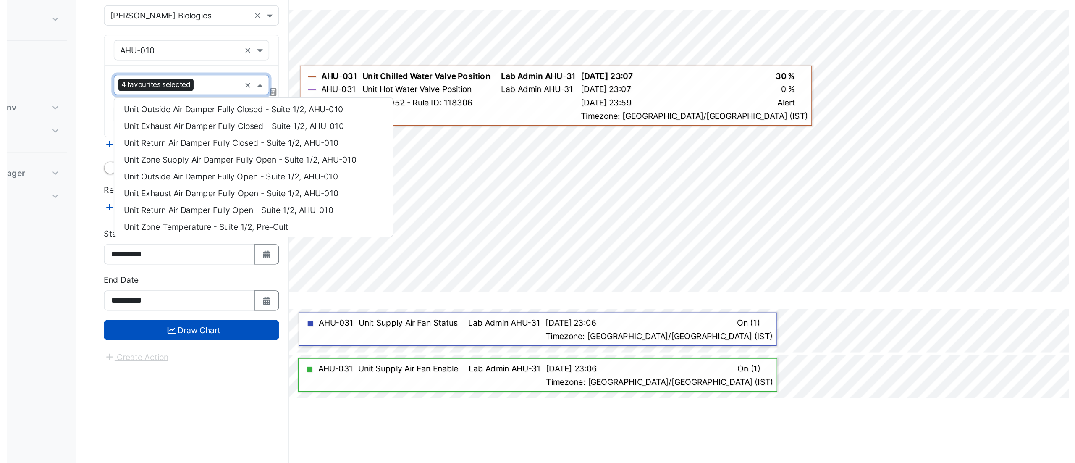
scroll to position [0, 0]
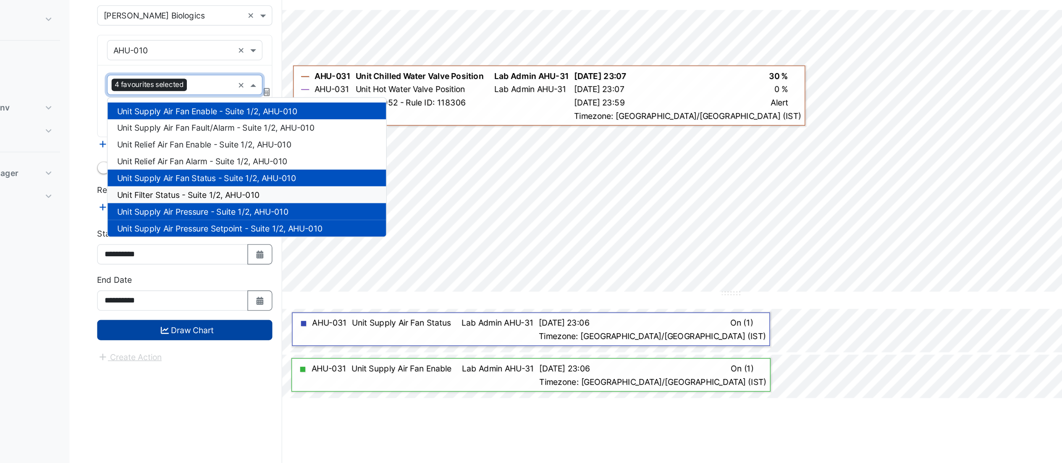
click at [174, 308] on button "Draw Chart" at bounding box center [184, 304] width 127 height 15
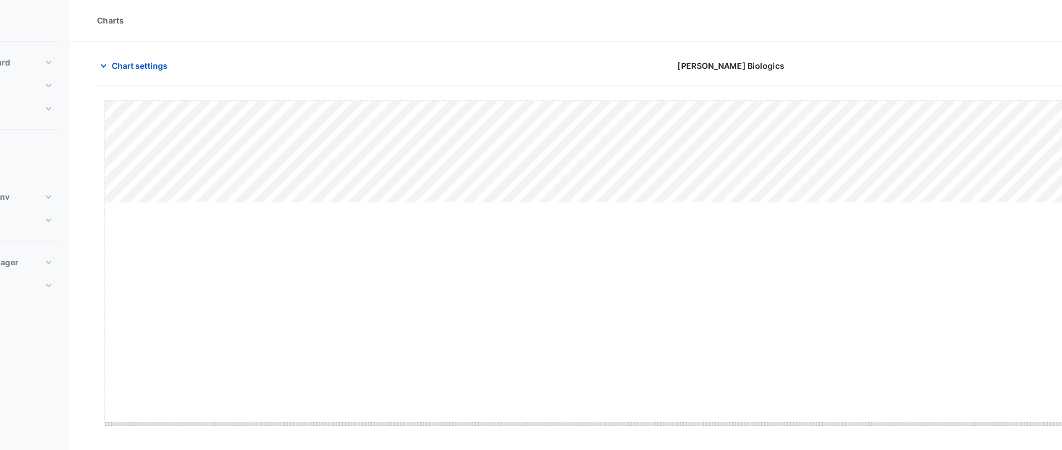
drag, startPoint x: 588, startPoint y: 146, endPoint x: 588, endPoint y: 307, distance: 160.8
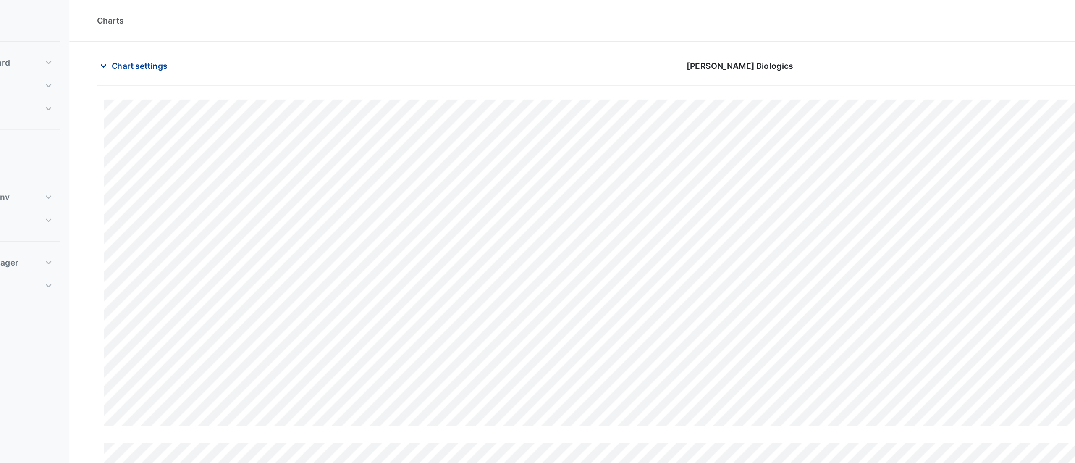
click at [155, 50] on span "Chart settings" at bounding box center [151, 47] width 41 height 9
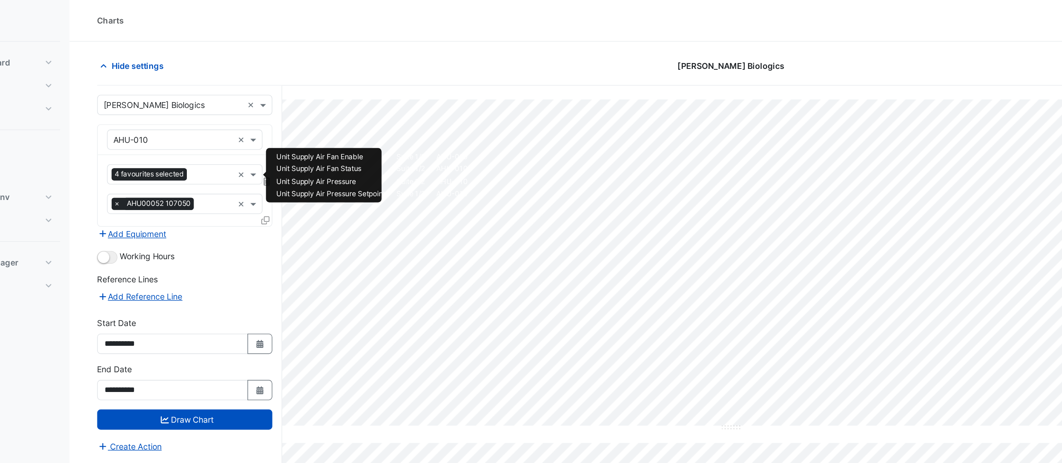
click at [200, 128] on input "text" at bounding box center [204, 127] width 30 height 9
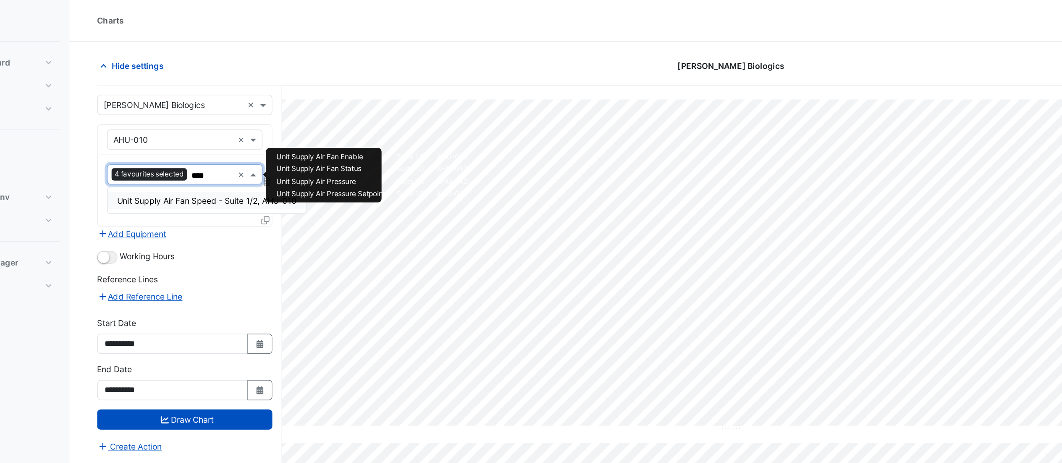
type input "*****"
click at [205, 143] on span "Unit Supply Air Fan Speed - Suite 1/2, AHU-010" at bounding box center [200, 145] width 131 height 7
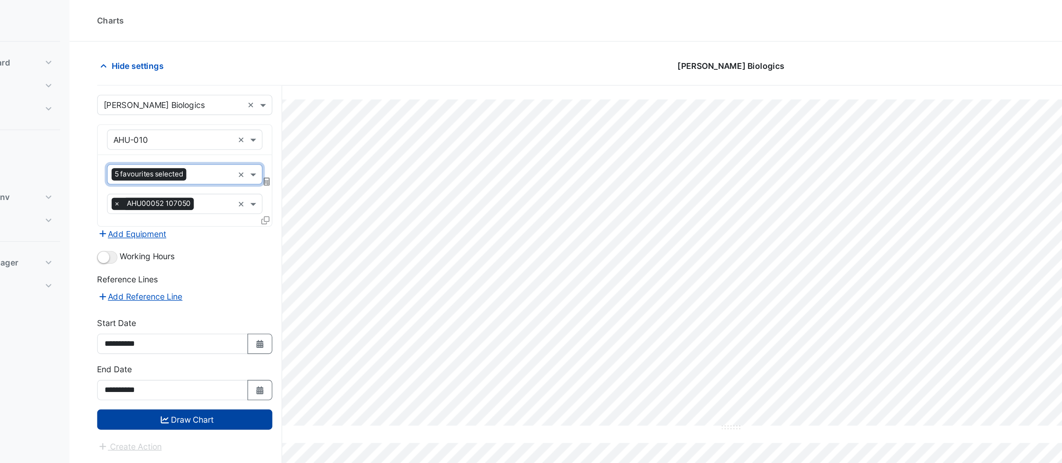
click at [210, 306] on button "Draw Chart" at bounding box center [184, 304] width 127 height 15
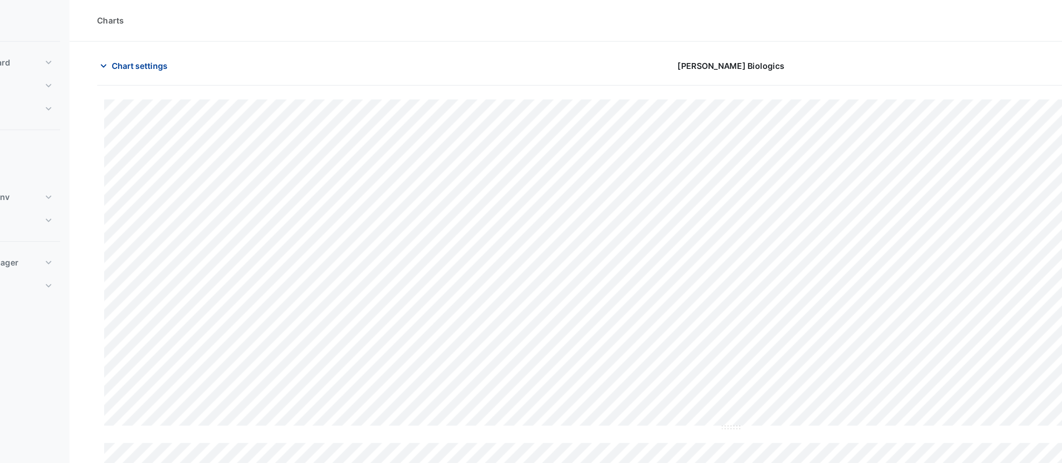
click at [160, 45] on span "Chart settings" at bounding box center [151, 47] width 41 height 9
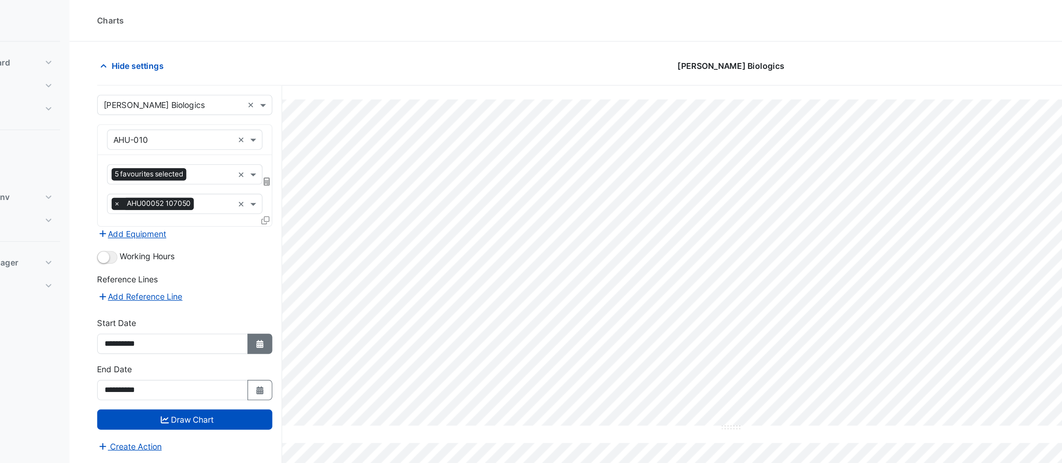
click at [243, 254] on button "Select Date" at bounding box center [239, 249] width 18 height 15
select select "*"
select select "****"
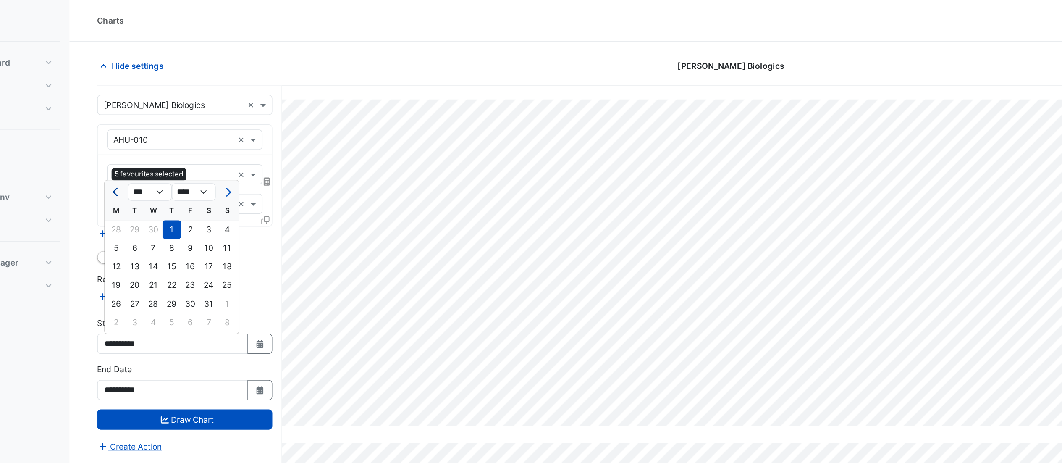
click at [135, 142] on button "Previous month" at bounding box center [135, 139] width 10 height 13
select select "*"
click at [203, 168] on div "1" at bounding box center [201, 166] width 13 height 13
type input "**********"
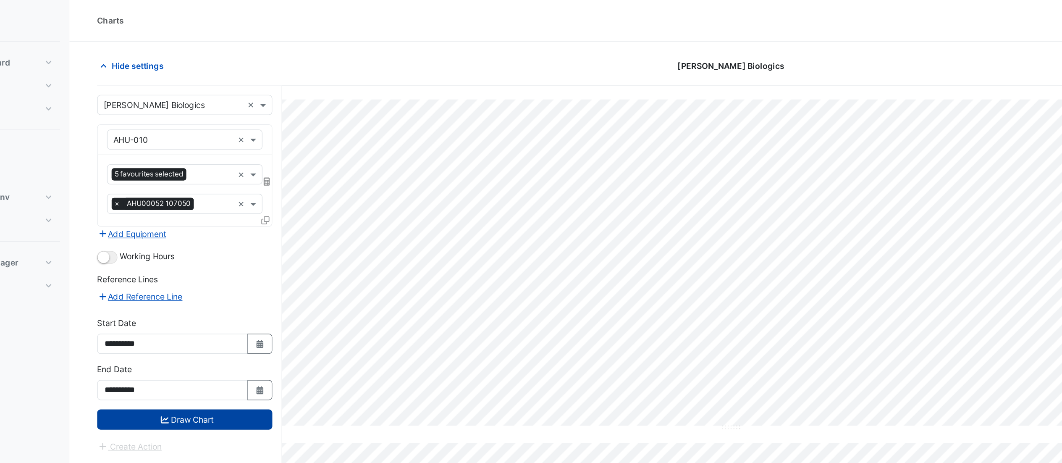
click at [197, 306] on button "Draw Chart" at bounding box center [184, 304] width 127 height 15
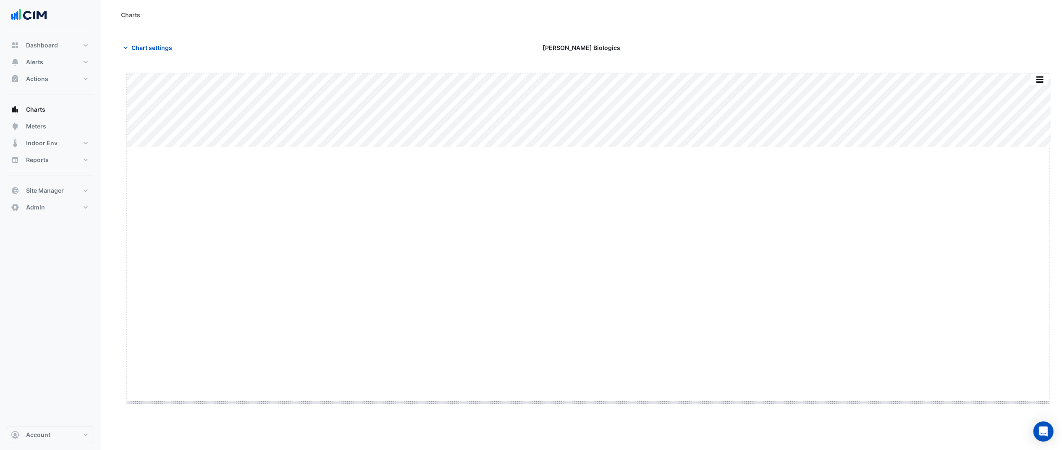
drag, startPoint x: 589, startPoint y: 147, endPoint x: 585, endPoint y: 401, distance: 253.7
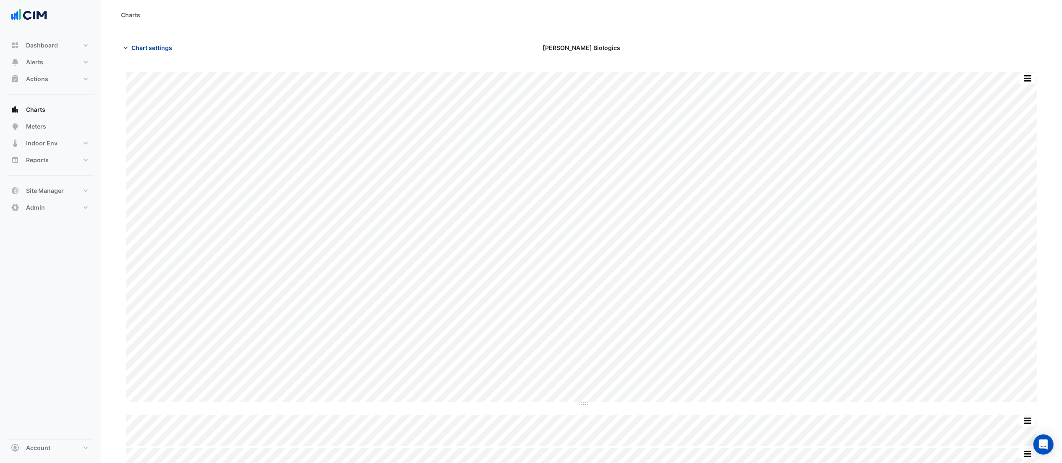
click at [165, 53] on button "Chart settings" at bounding box center [149, 47] width 57 height 15
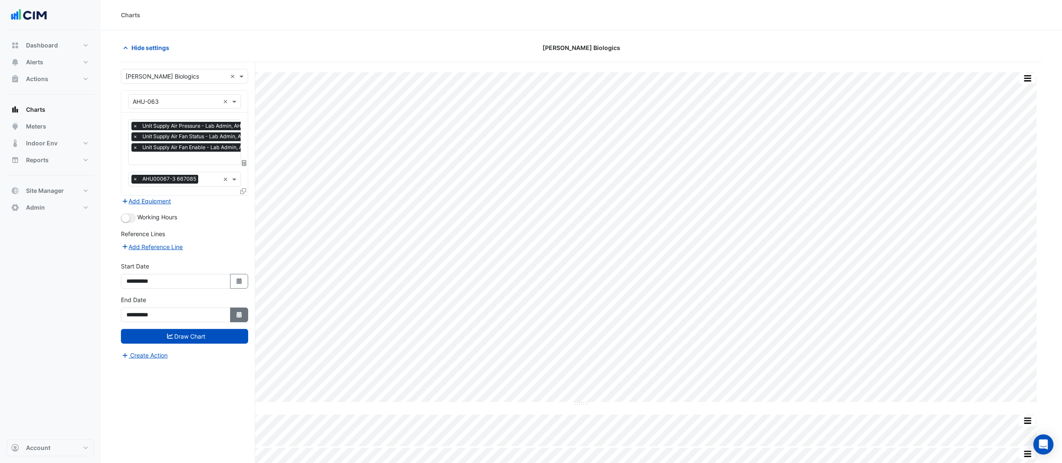
click at [239, 312] on icon "Select Date" at bounding box center [240, 315] width 8 height 6
click at [213, 205] on button "Next month" at bounding box center [215, 203] width 10 height 13
select select "*"
click at [218, 287] on div "31" at bounding box center [215, 284] width 13 height 13
type input "**********"
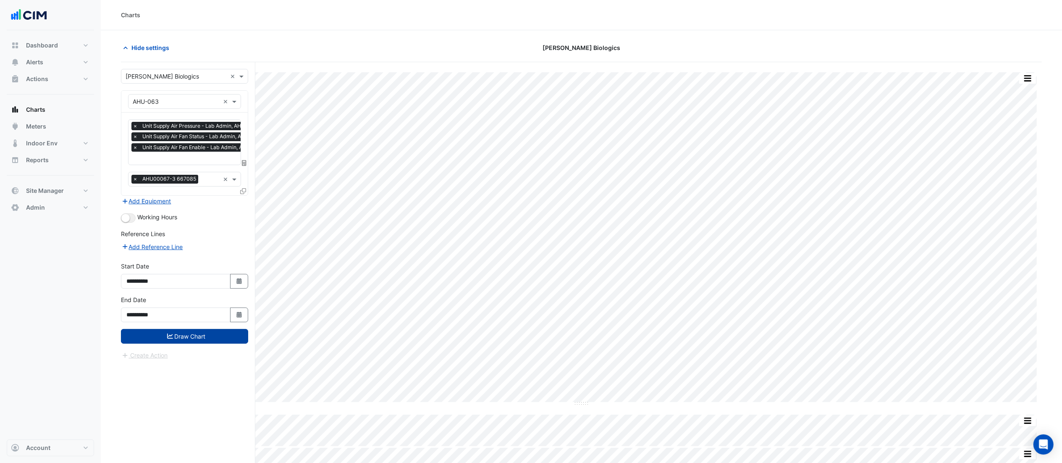
click at [202, 339] on button "Draw Chart" at bounding box center [184, 336] width 127 height 15
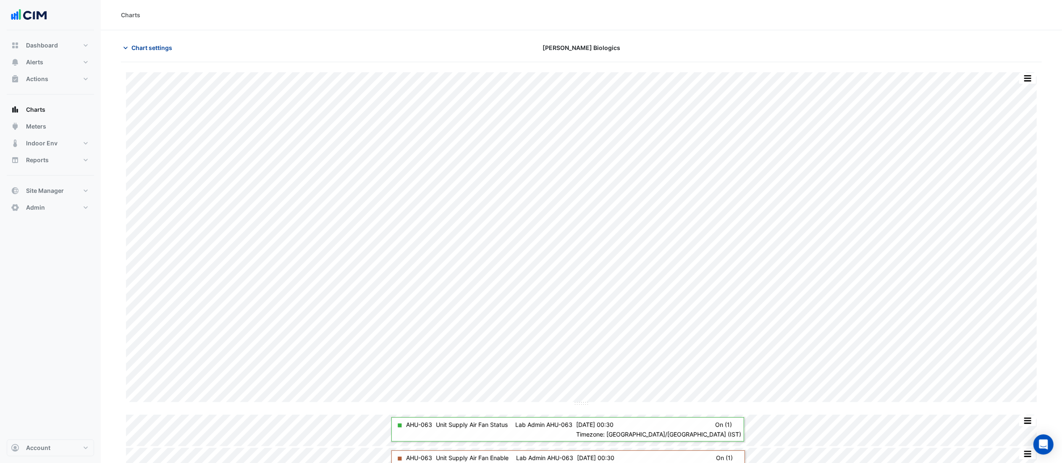
click at [149, 53] on button "Chart settings" at bounding box center [149, 47] width 57 height 15
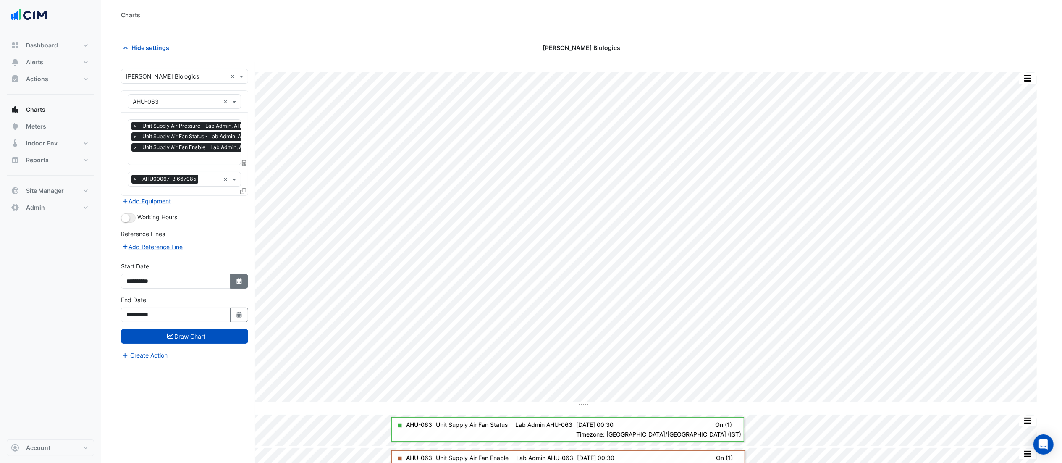
click at [234, 283] on button "Select Date" at bounding box center [239, 281] width 18 height 15
select select "*"
select select "****"
click at [150, 195] on div "1" at bounding box center [148, 196] width 13 height 13
type input "**********"
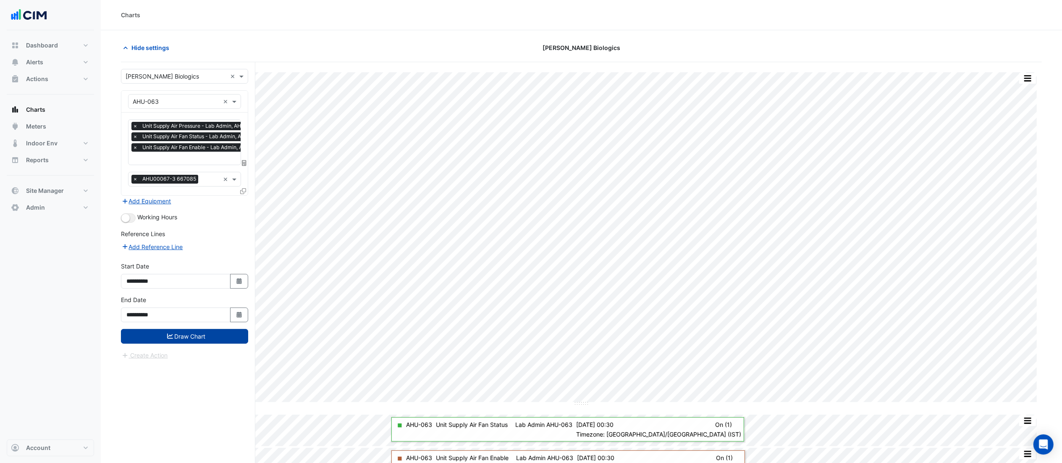
click at [194, 342] on button "Draw Chart" at bounding box center [184, 336] width 127 height 15
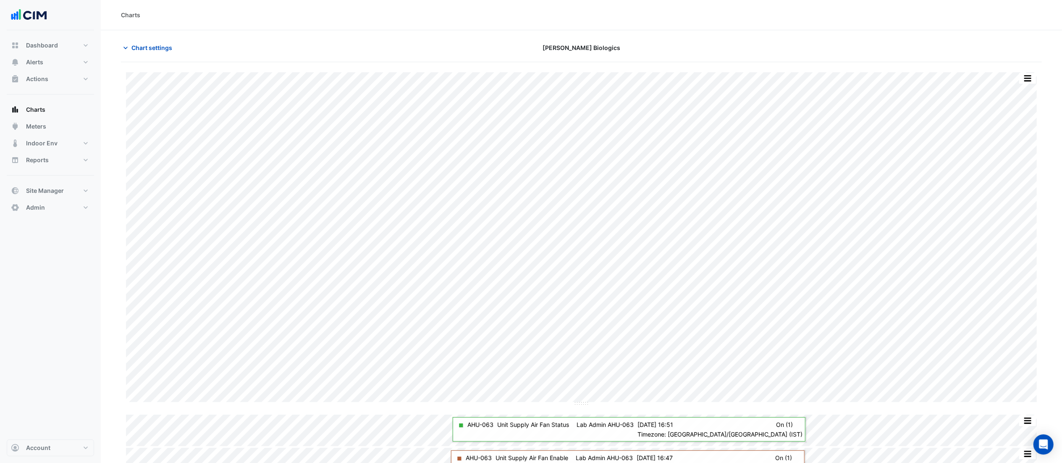
click at [130, 15] on div "Charts" at bounding box center [130, 14] width 19 height 9
click at [156, 49] on span "Chart settings" at bounding box center [151, 47] width 41 height 9
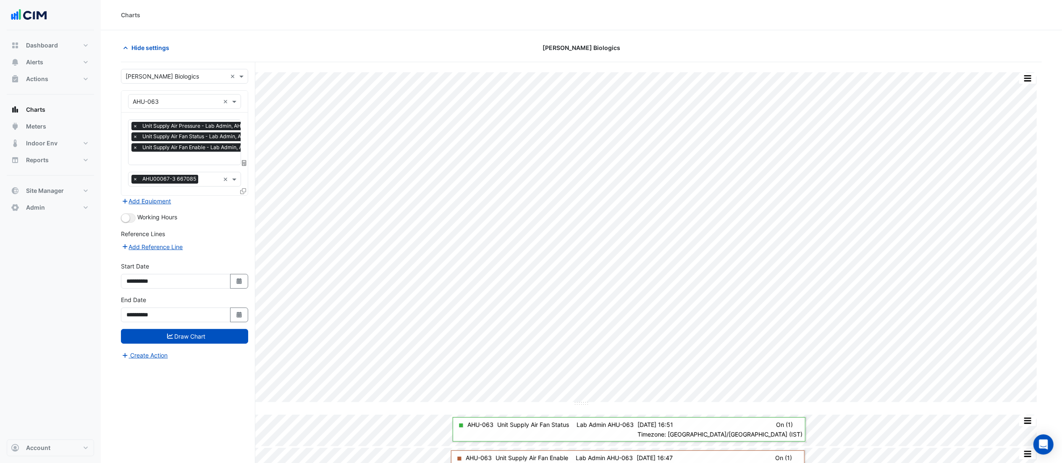
click at [172, 160] on input "text" at bounding box center [200, 159] width 134 height 9
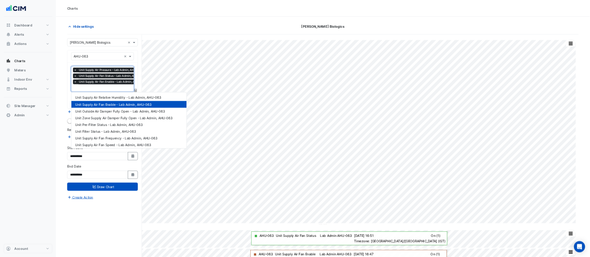
scroll to position [0, 4]
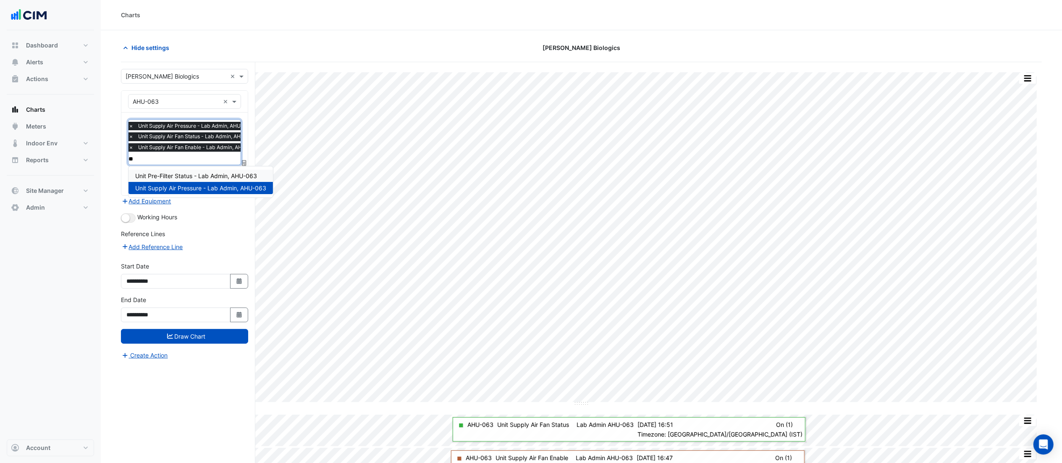
type input "*"
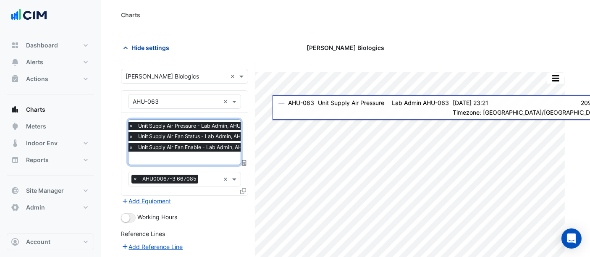
click at [163, 45] on span "Hide settings" at bounding box center [150, 47] width 38 height 9
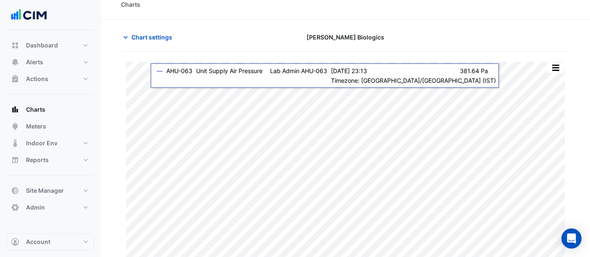
scroll to position [0, 0]
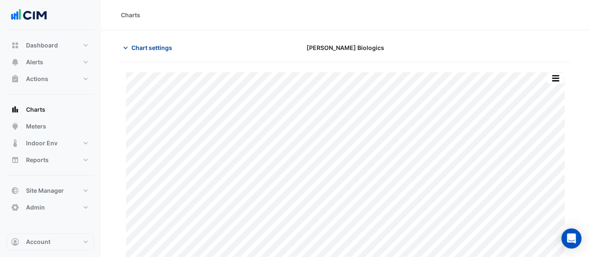
click at [156, 42] on button "Chart settings" at bounding box center [149, 47] width 57 height 15
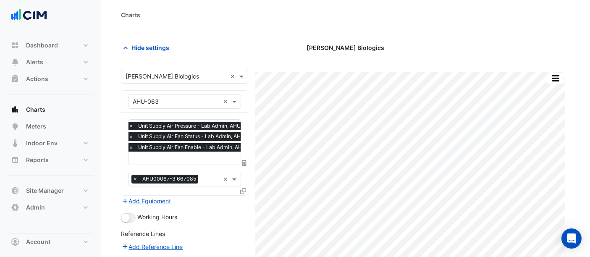
click at [174, 155] on input "text" at bounding box center [196, 159] width 134 height 9
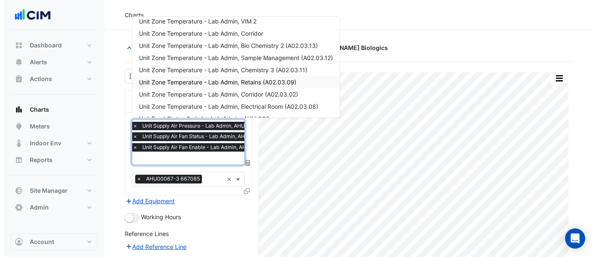
scroll to position [202, 0]
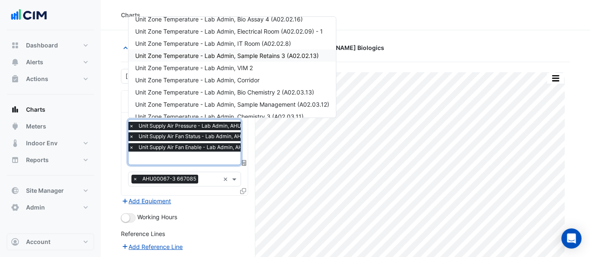
click at [465, 29] on div "Charts" at bounding box center [345, 15] width 489 height 30
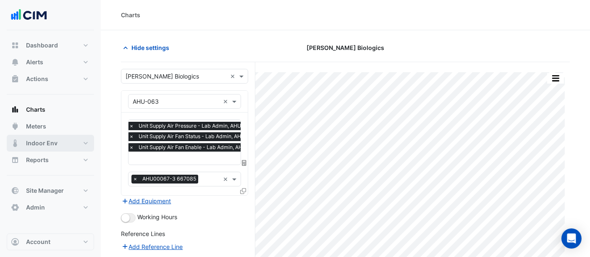
click at [52, 142] on span "Indoor Env" at bounding box center [41, 143] width 31 height 8
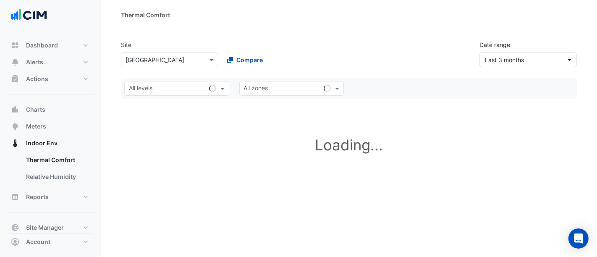
click at [185, 58] on input "text" at bounding box center [161, 60] width 71 height 9
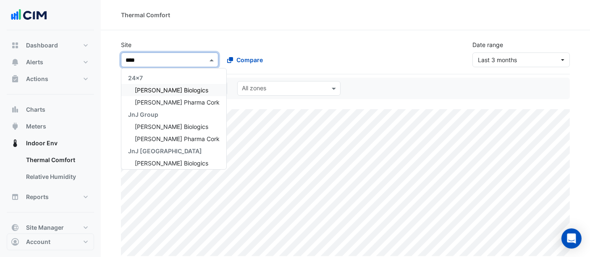
type input "*****"
click at [184, 86] on div "[PERSON_NAME] Biologics" at bounding box center [173, 90] width 105 height 12
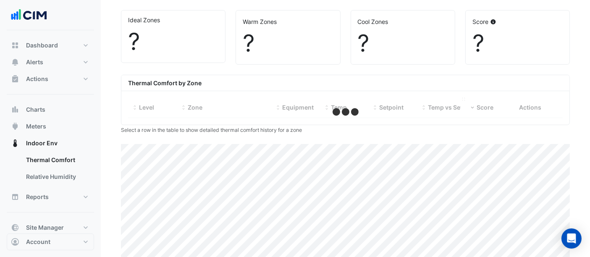
scroll to position [299, 0]
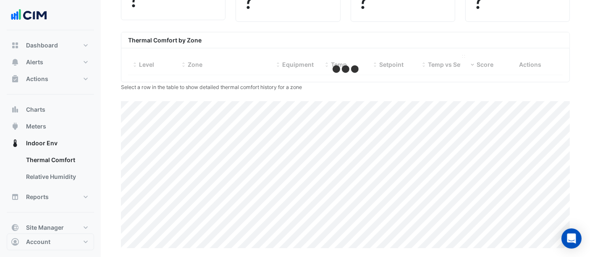
select select "***"
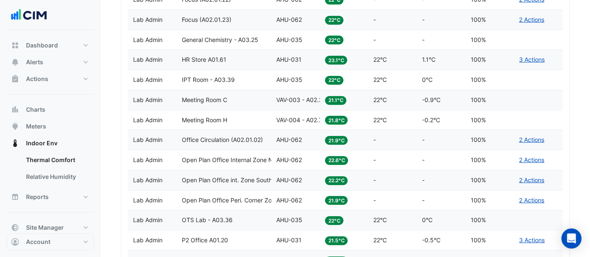
scroll to position [672, 0]
